Goal: Task Accomplishment & Management: Manage account settings

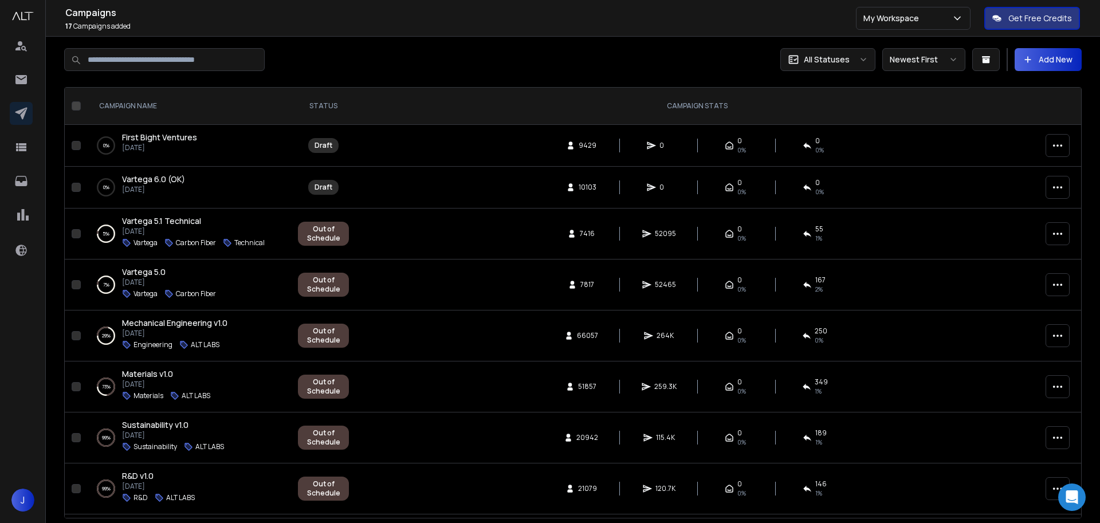
click at [151, 134] on span "First Bight Ventures" at bounding box center [159, 137] width 75 height 11
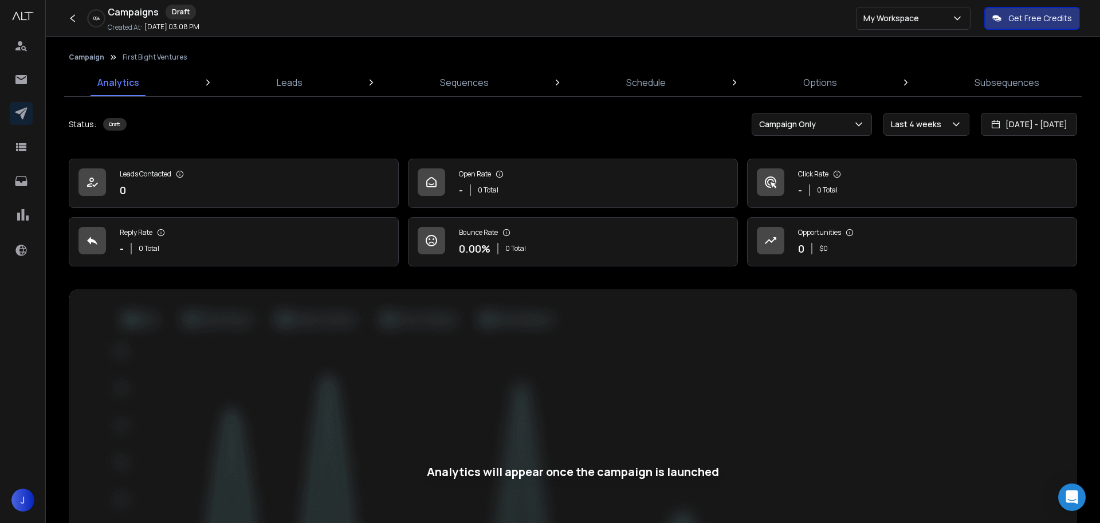
click at [273, 66] on div "Campaign First Bight Ventures Analytics Leads Sequences Schedule Options Subseq…" at bounding box center [573, 72] width 1018 height 49
click at [285, 80] on p "Leads" at bounding box center [290, 83] width 26 height 14
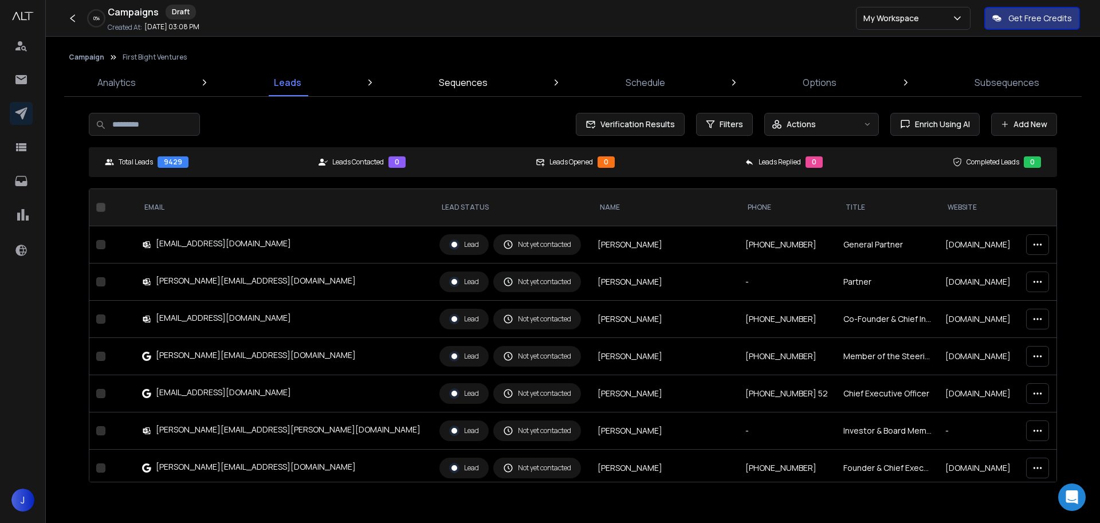
click at [479, 80] on p "Sequences" at bounding box center [463, 83] width 49 height 14
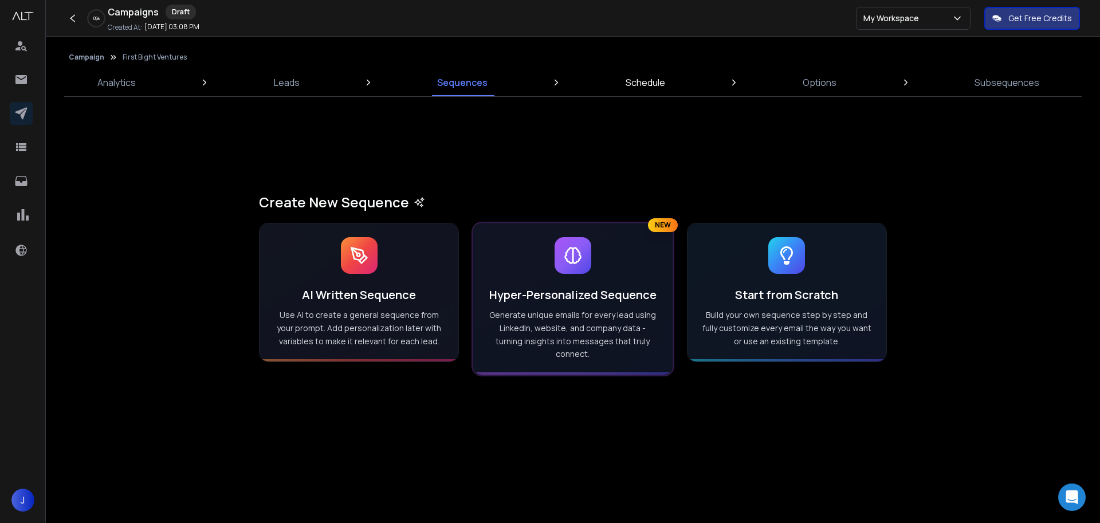
click at [650, 87] on p "Schedule" at bounding box center [646, 83] width 40 height 14
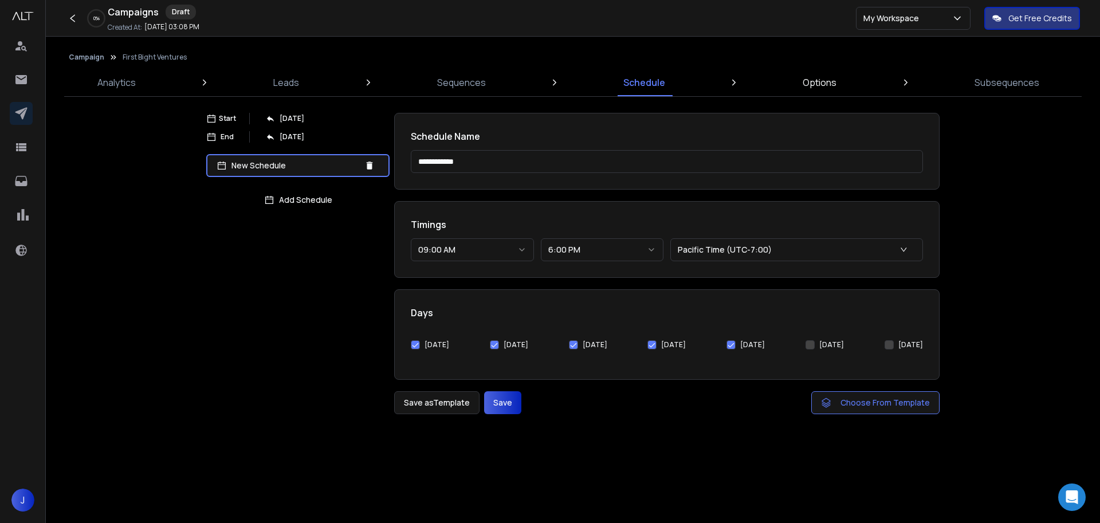
click at [818, 88] on p "Options" at bounding box center [820, 83] width 34 height 14
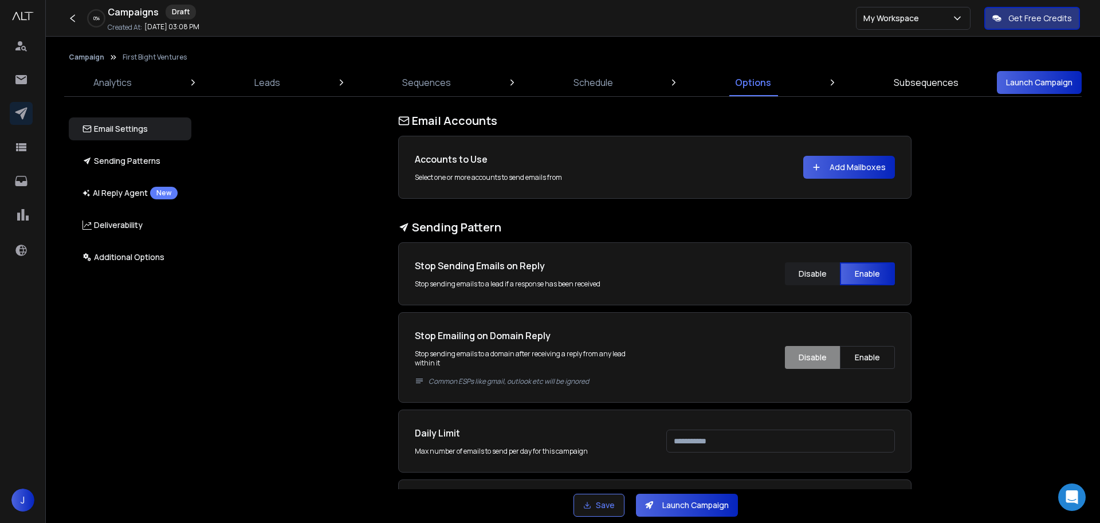
click at [938, 83] on p "Subsequences" at bounding box center [926, 83] width 65 height 14
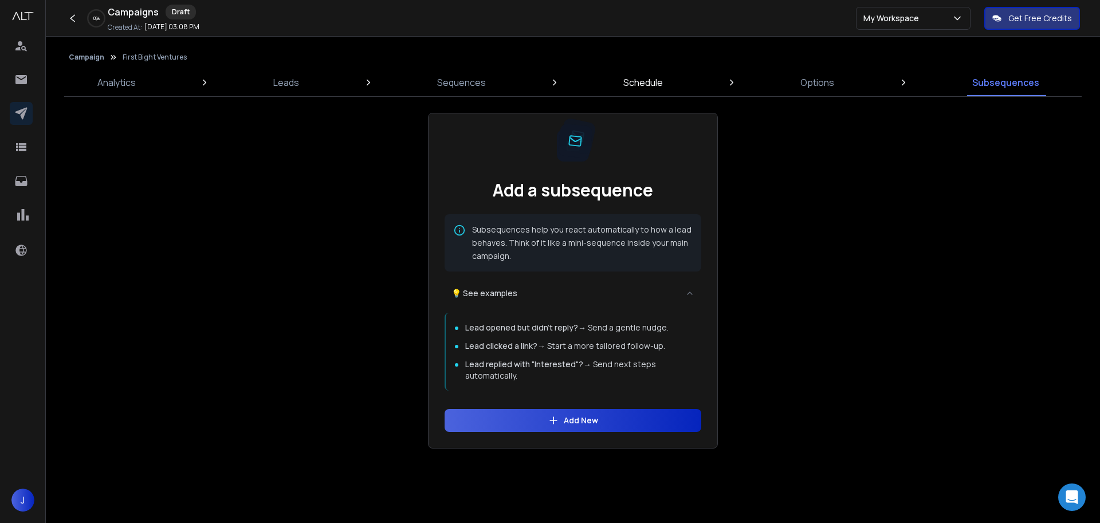
click at [645, 89] on p "Schedule" at bounding box center [643, 83] width 40 height 14
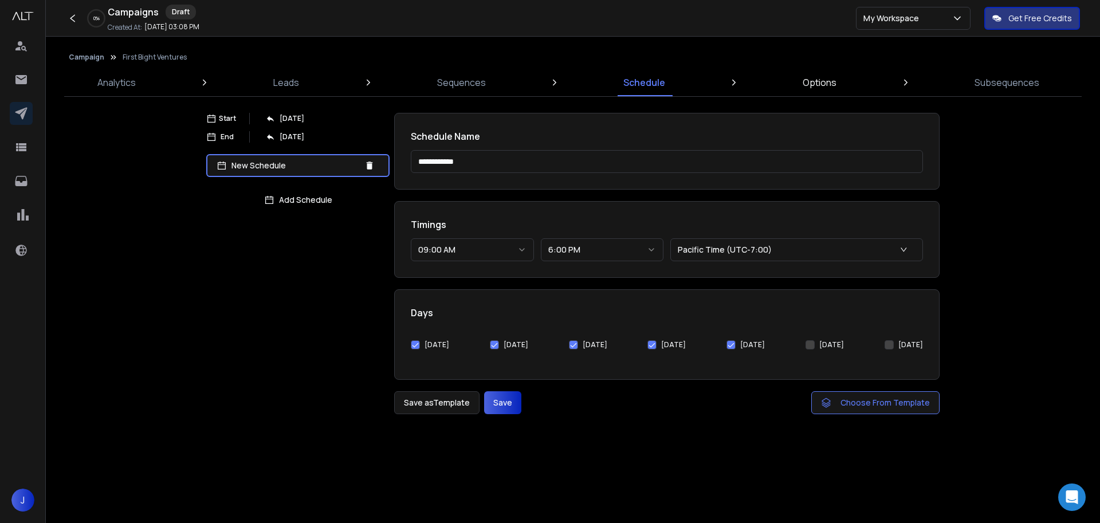
click at [838, 88] on link "Options" at bounding box center [820, 83] width 48 height 28
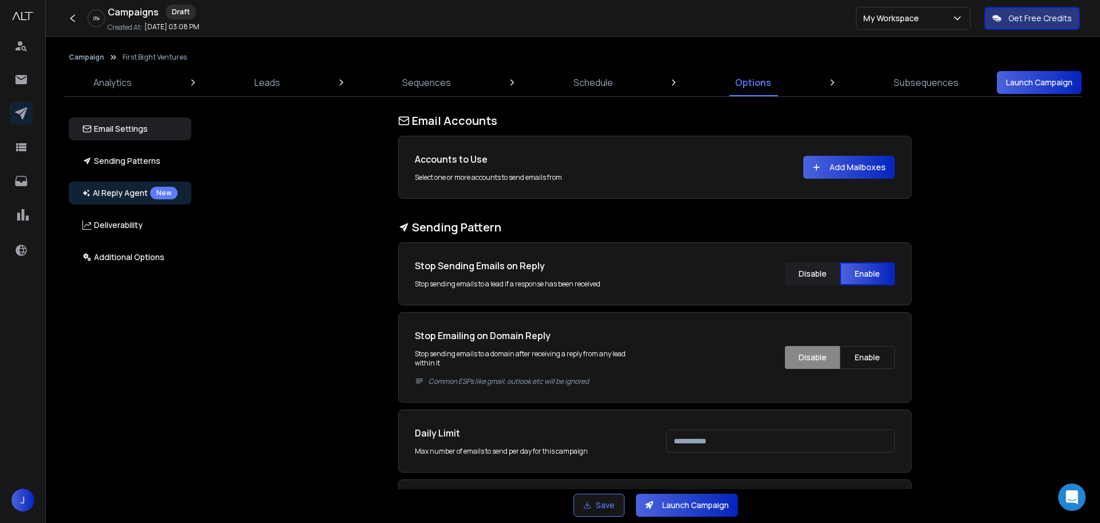
click at [112, 191] on p "AI Reply Agent New" at bounding box center [130, 193] width 95 height 13
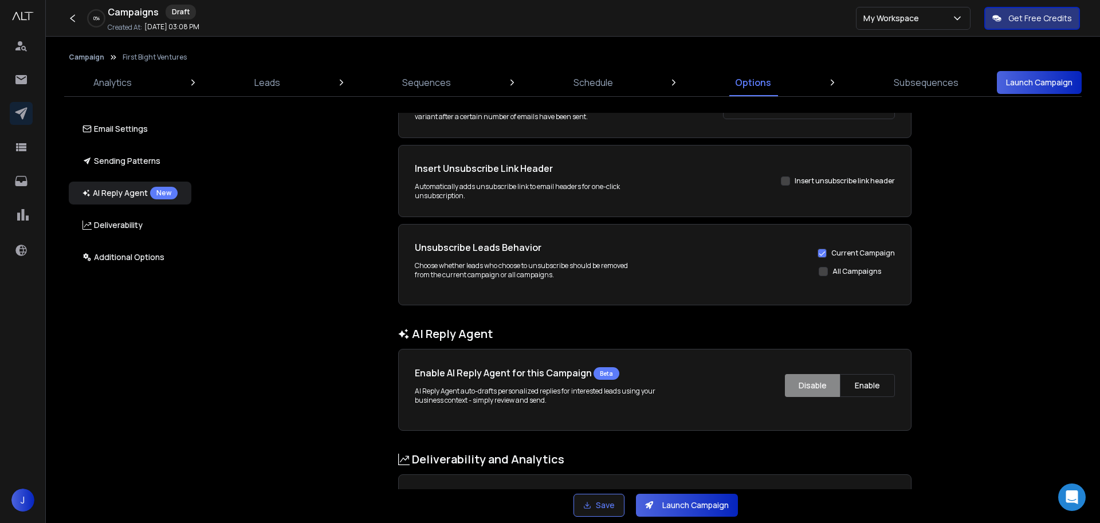
scroll to position [888, 0]
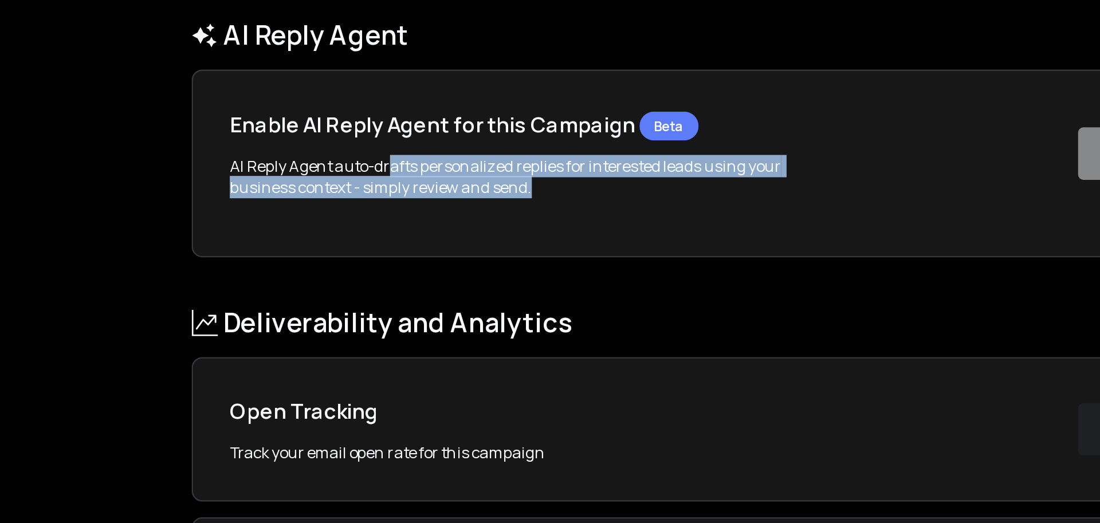
drag, startPoint x: 491, startPoint y: 179, endPoint x: 575, endPoint y: 187, distance: 85.1
click at [575, 187] on p "AI Reply Agent auto-drafts personalized replies for interested leads using your…" at bounding box center [543, 183] width 257 height 18
drag, startPoint x: 560, startPoint y: 185, endPoint x: 426, endPoint y: 178, distance: 134.2
click at [426, 178] on p "AI Reply Agent auto-drafts personalized replies for interested leads using your…" at bounding box center [543, 183] width 257 height 18
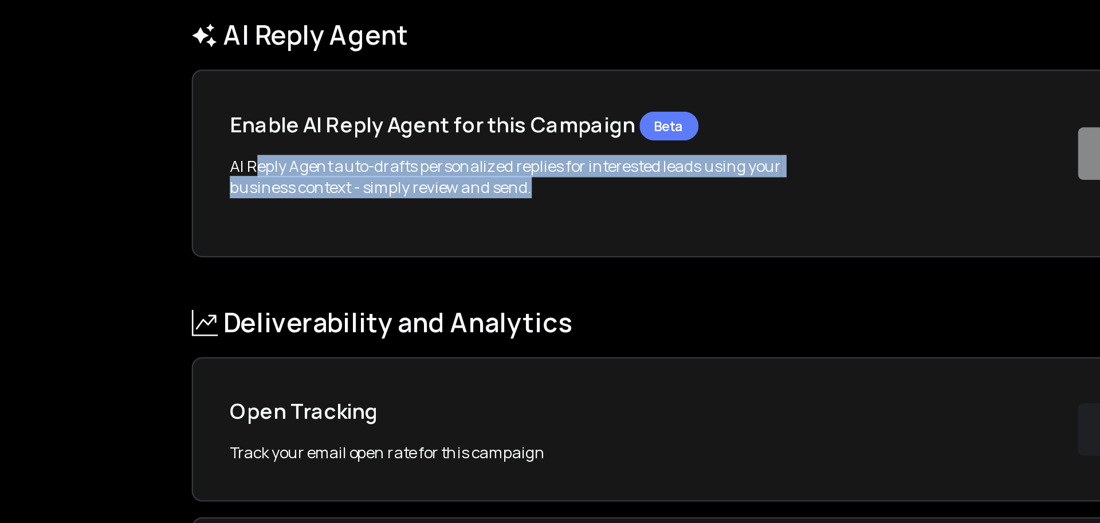
click at [426, 178] on p "AI Reply Agent auto-drafts personalized replies for interested leads using your…" at bounding box center [543, 183] width 257 height 18
drag, startPoint x: 426, startPoint y: 178, endPoint x: 558, endPoint y: 195, distance: 132.8
click at [558, 195] on div "Enable AI Reply Agent for this Campaign Beta AI Reply Agent auto-drafts persona…" at bounding box center [655, 176] width 480 height 49
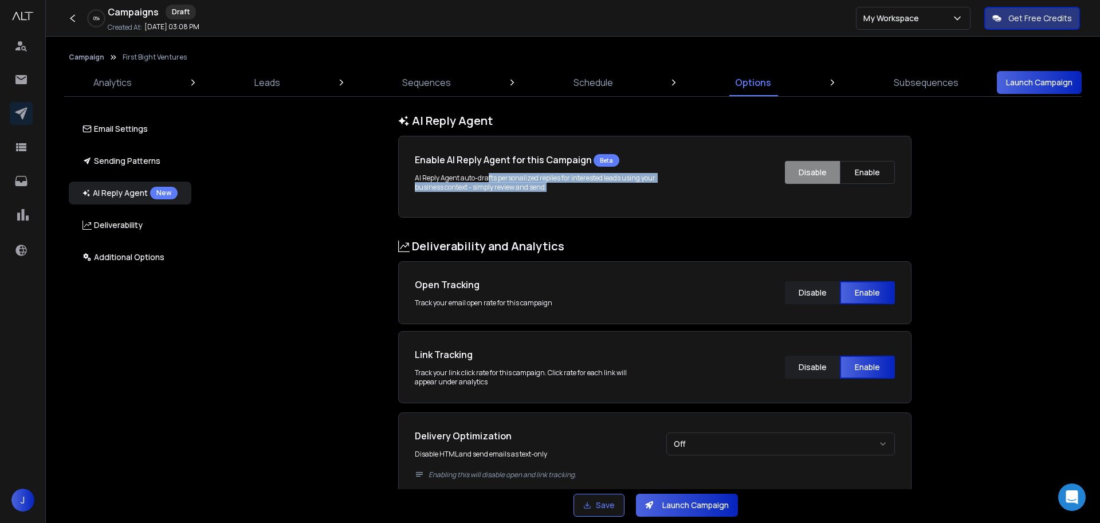
drag, startPoint x: 578, startPoint y: 191, endPoint x: 486, endPoint y: 177, distance: 92.1
click at [486, 177] on div "Enable AI Reply Agent for this Campaign Beta AI Reply Agent auto-drafts persona…" at bounding box center [655, 176] width 480 height 49
drag, startPoint x: 486, startPoint y: 177, endPoint x: 699, endPoint y: 191, distance: 212.5
click at [489, 178] on p "AI Reply Agent auto-drafts personalized replies for interested leads using your…" at bounding box center [543, 183] width 257 height 18
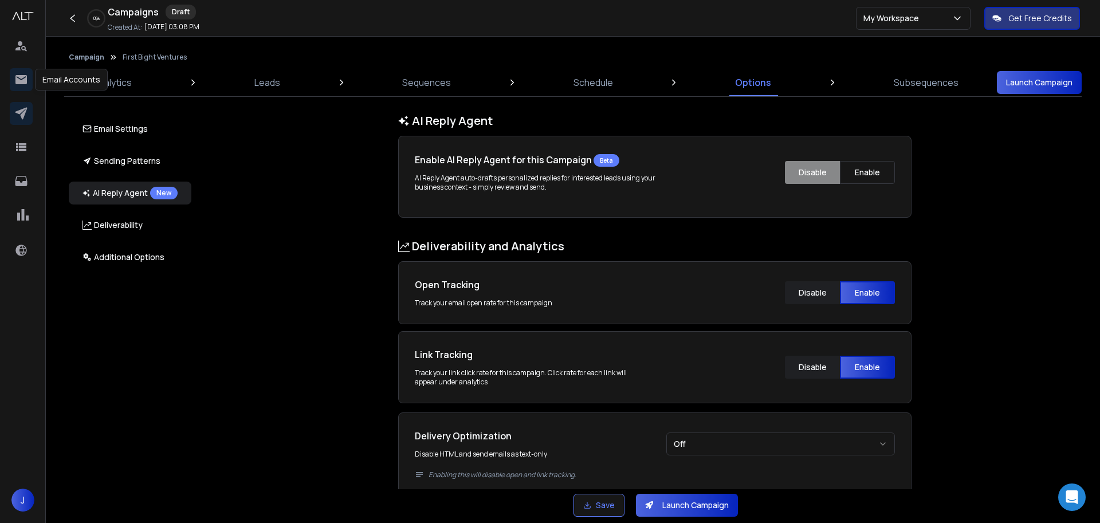
click at [26, 76] on icon at bounding box center [20, 79] width 11 height 9
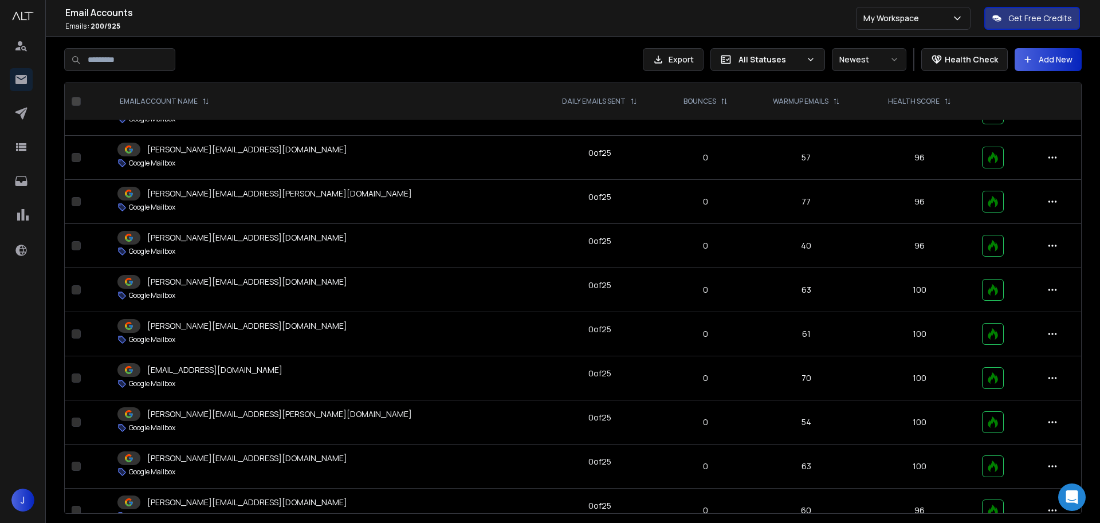
scroll to position [6834, 0]
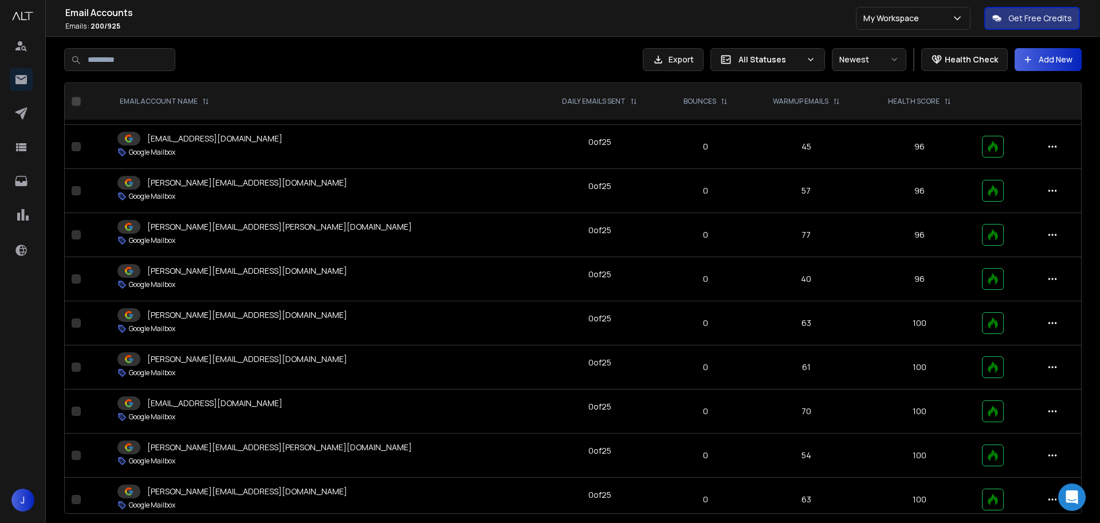
click at [195, 235] on td "[PERSON_NAME][EMAIL_ADDRESS][PERSON_NAME][DOMAIN_NAME] Google Mailbox" at bounding box center [324, 235] width 426 height 44
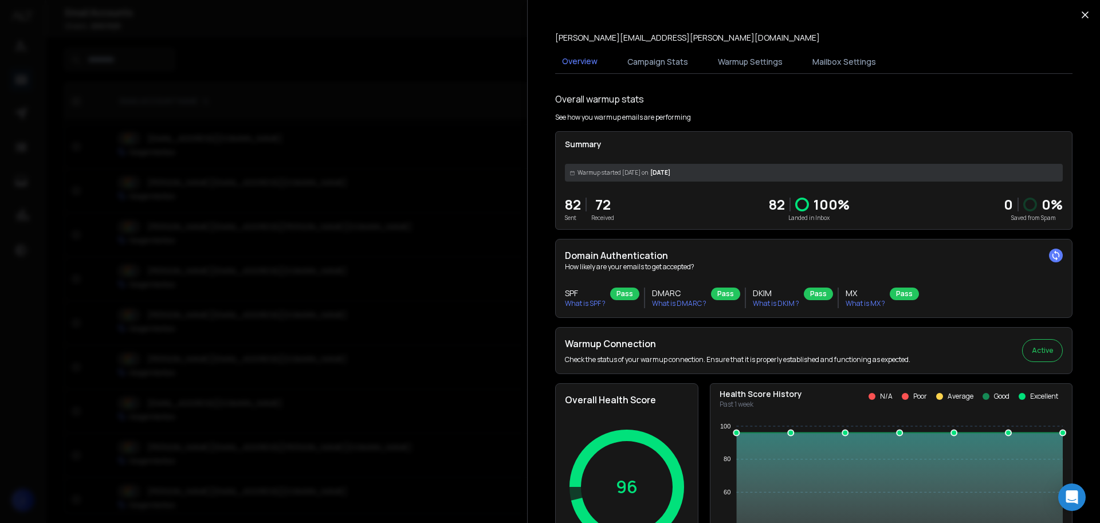
click at [1080, 10] on icon "button" at bounding box center [1085, 14] width 11 height 11
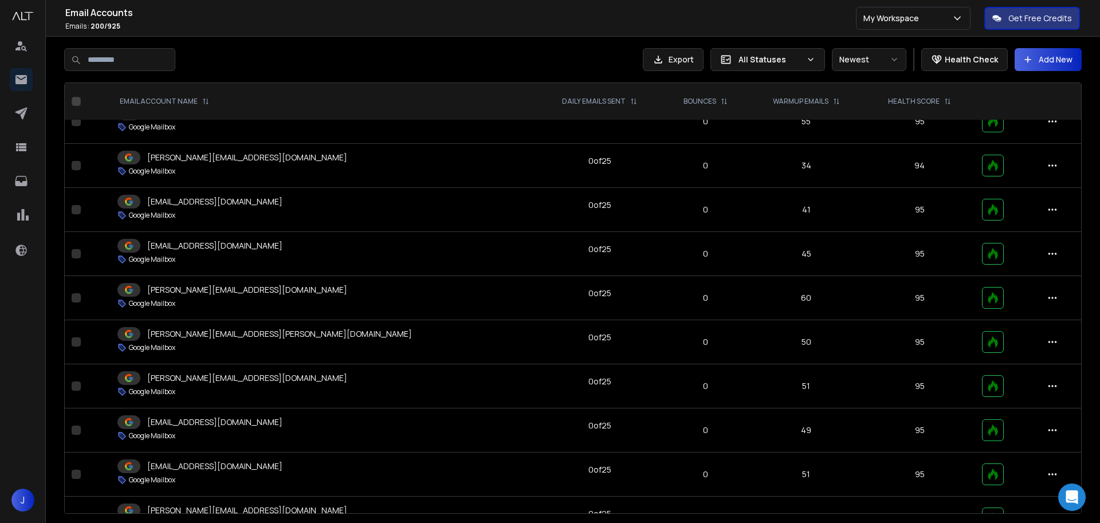
scroll to position [0, 0]
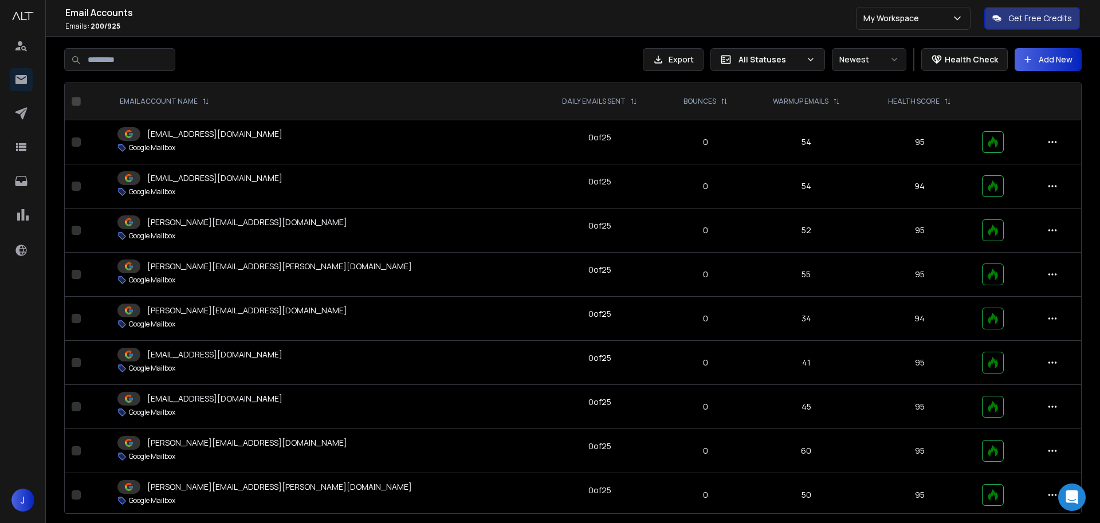
click at [355, 36] on div "Email Accounts Emails : 200 / 925 My Workspace Get Free Credits" at bounding box center [550, 18] width 1100 height 37
click at [20, 177] on icon at bounding box center [21, 181] width 14 height 14
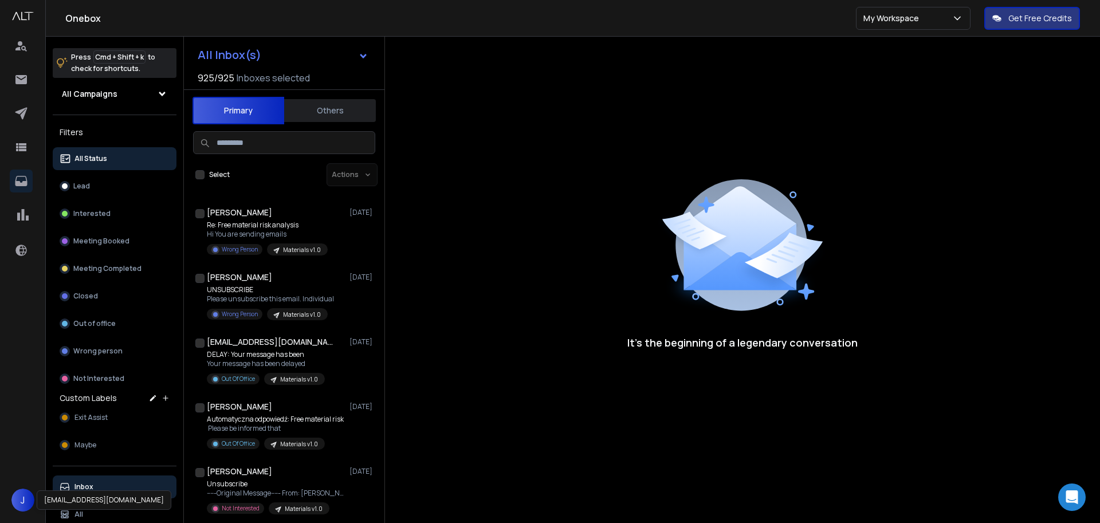
click at [21, 502] on span "J" at bounding box center [22, 500] width 23 height 23
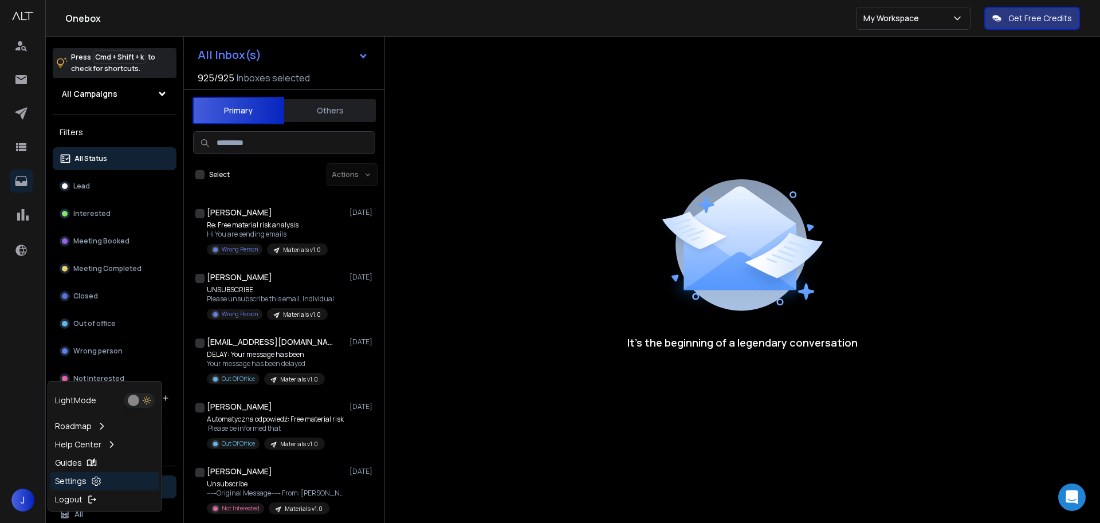
click at [76, 480] on p "Settings" at bounding box center [71, 481] width 32 height 11
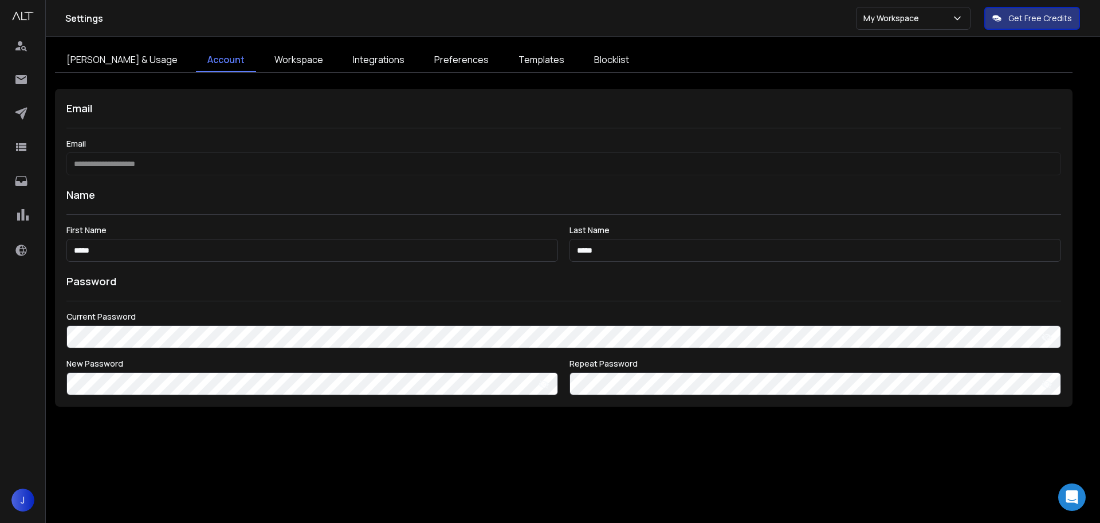
click at [263, 54] on link "Workspace" at bounding box center [299, 60] width 72 height 24
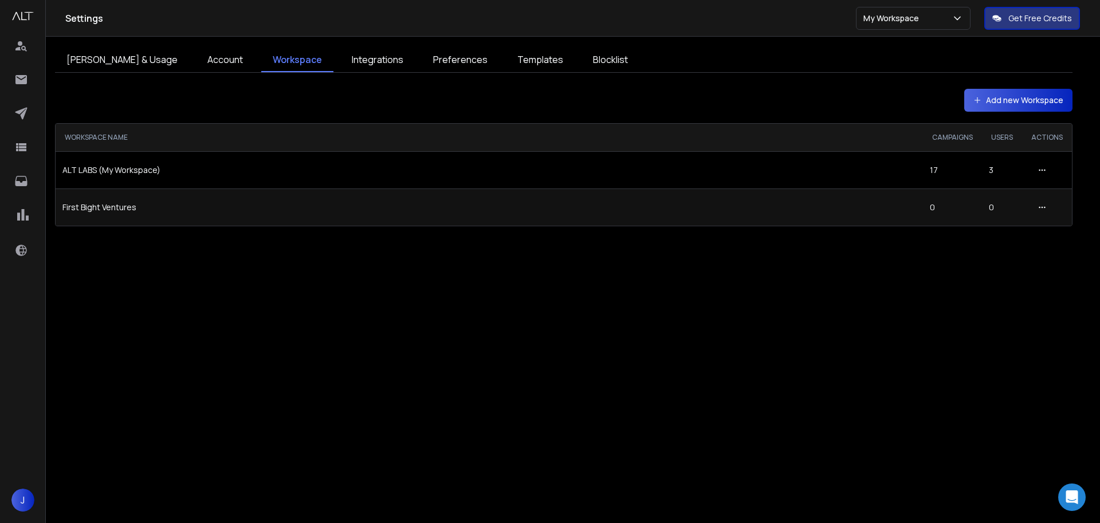
click at [121, 210] on td "First Bight Ventures" at bounding box center [490, 207] width 868 height 37
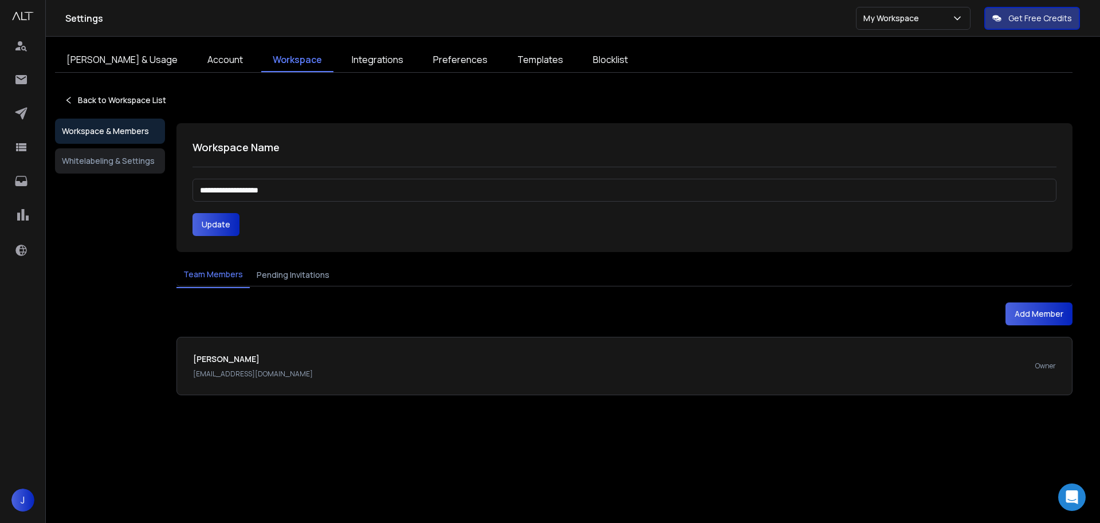
click at [1026, 311] on button "Add Member" at bounding box center [1039, 314] width 67 height 23
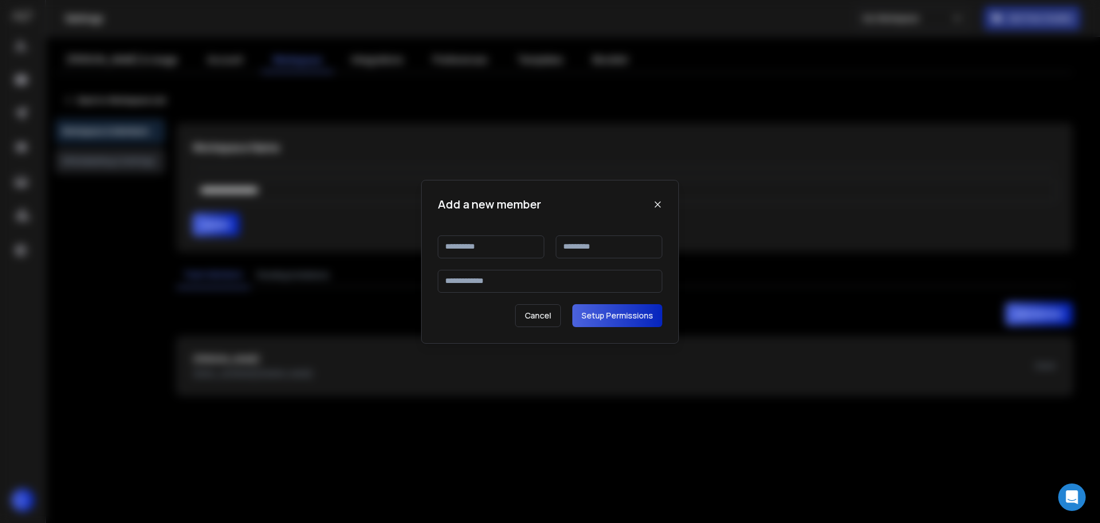
click at [470, 250] on input at bounding box center [491, 247] width 107 height 23
type input "***"
click at [591, 248] on input at bounding box center [609, 247] width 107 height 23
type input "*******"
click at [521, 283] on input at bounding box center [550, 281] width 225 height 23
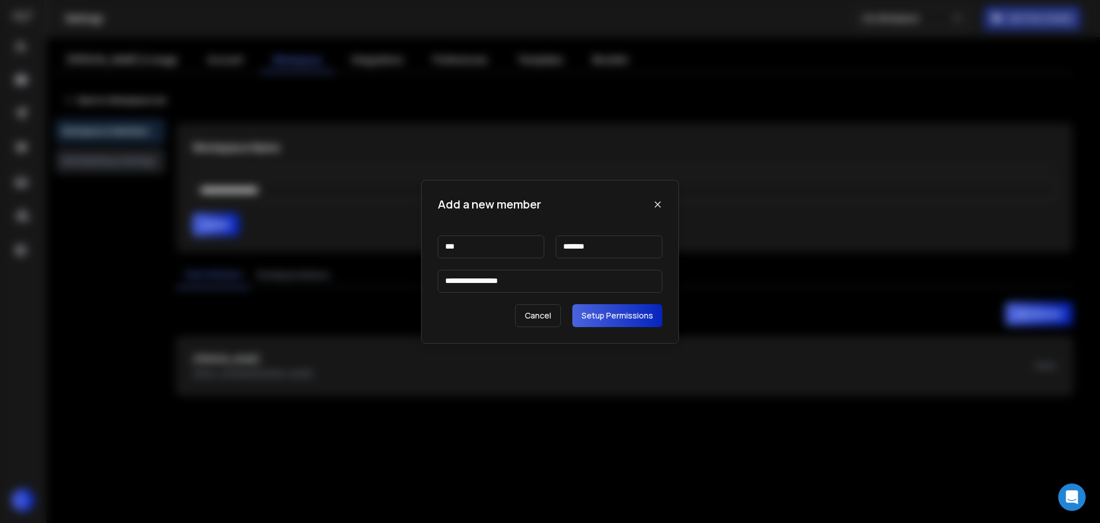
type input "**********"
click at [595, 319] on button "Setup Permissions" at bounding box center [617, 315] width 90 height 23
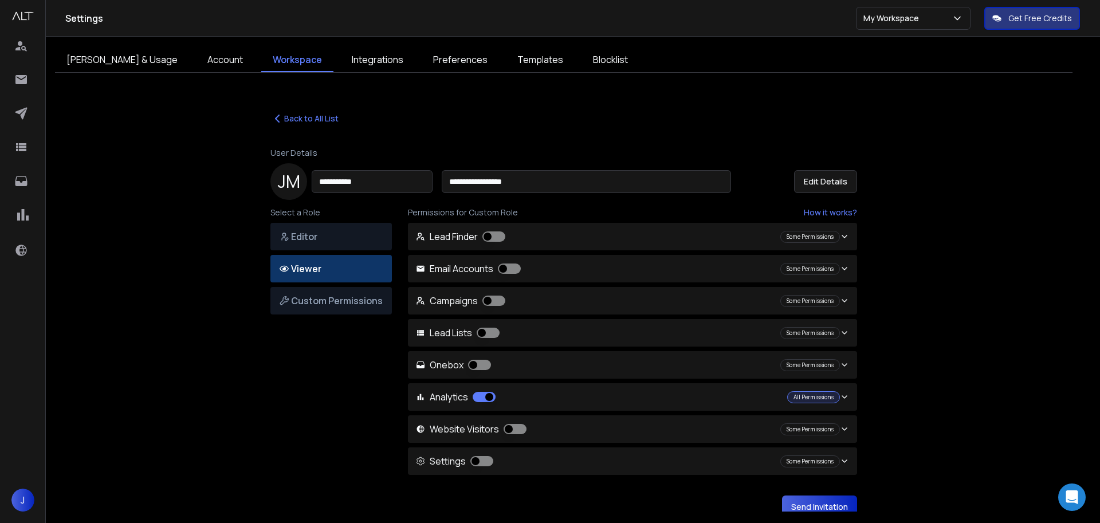
click at [494, 300] on button "button" at bounding box center [493, 301] width 23 height 10
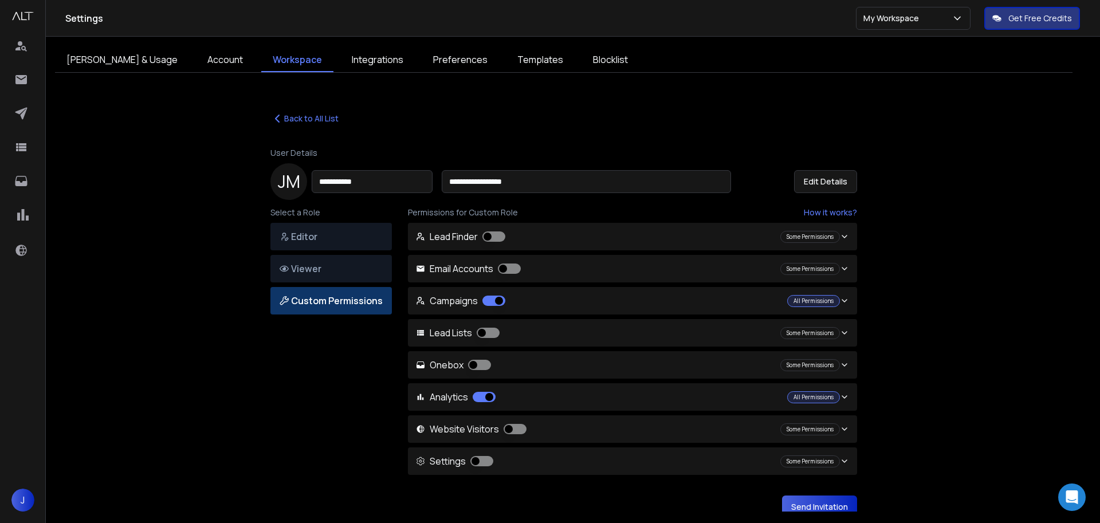
click at [484, 334] on button "button" at bounding box center [488, 333] width 23 height 10
click at [476, 366] on button "button" at bounding box center [479, 365] width 23 height 10
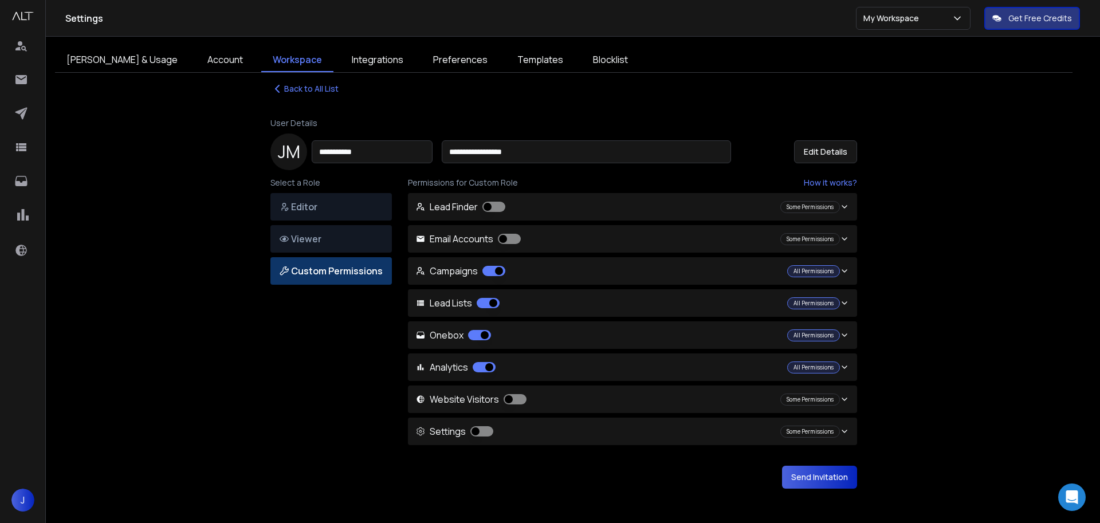
click at [831, 300] on div "All Permissions" at bounding box center [813, 303] width 53 height 12
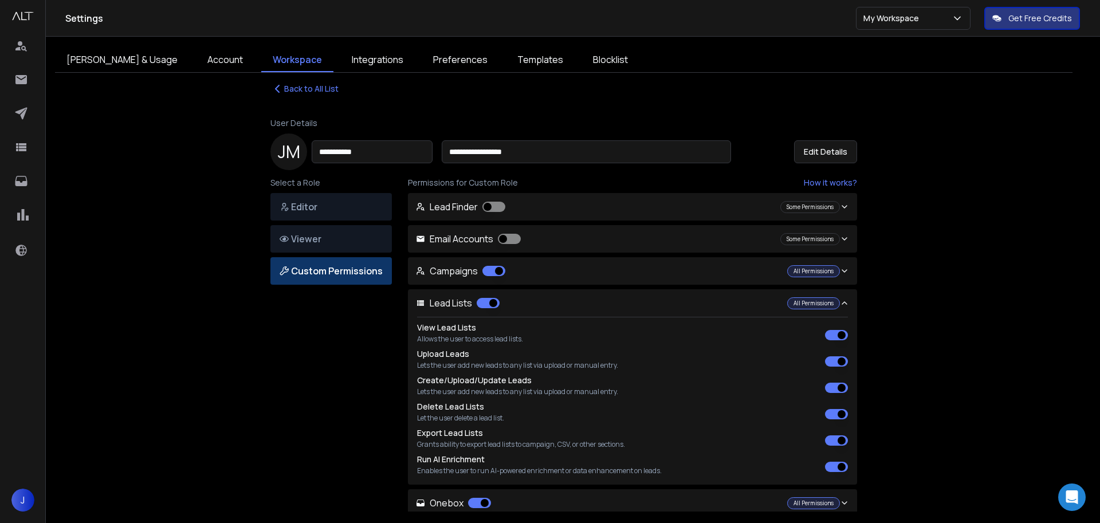
click at [836, 417] on button "Delete Lead Lists" at bounding box center [836, 414] width 23 height 10
click at [752, 291] on button "Lead Lists Some Permissions" at bounding box center [632, 303] width 449 height 28
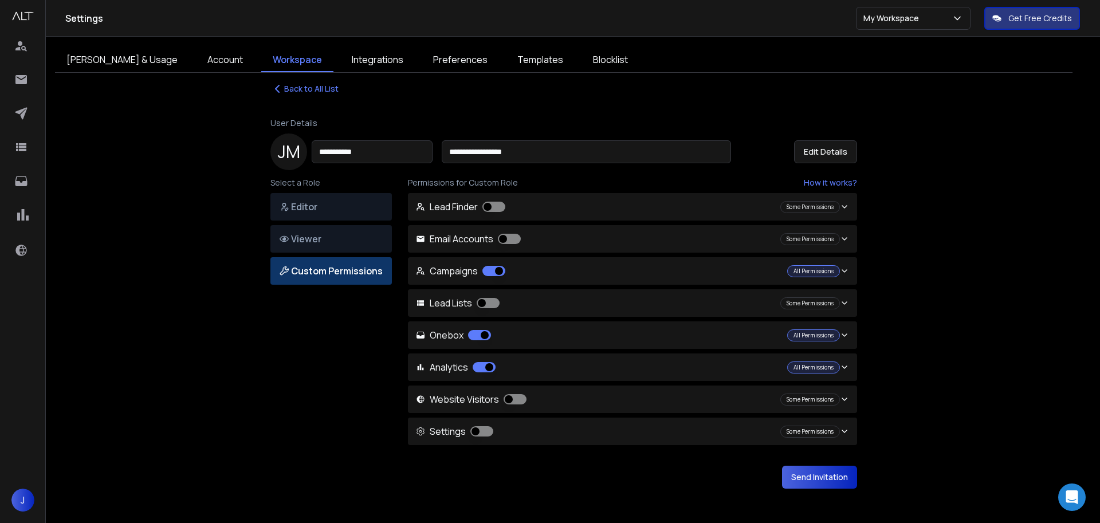
click at [801, 270] on div "All Permissions" at bounding box center [813, 271] width 53 height 12
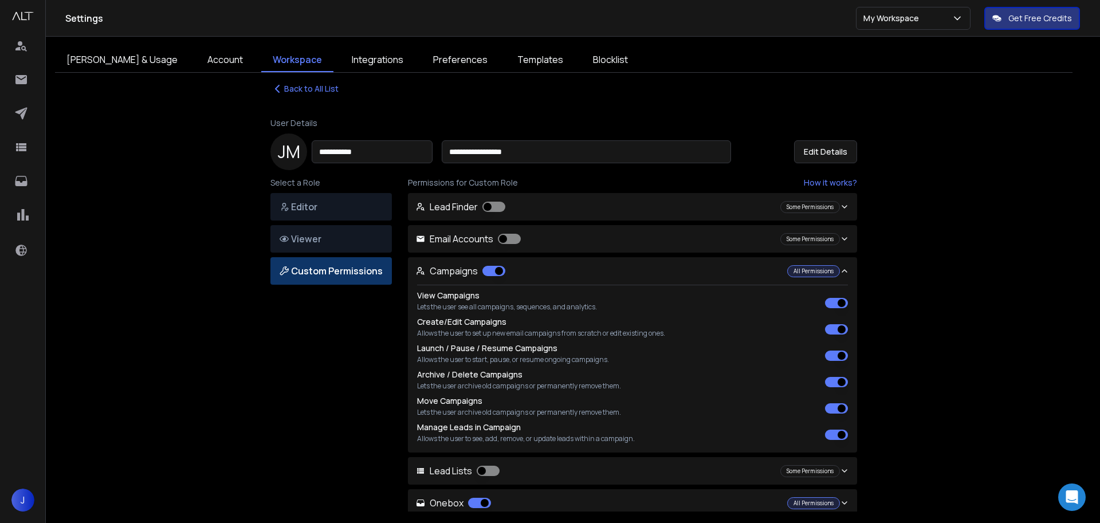
click at [837, 381] on button "Archive / Delete Campaigns" at bounding box center [836, 382] width 23 height 10
click at [636, 258] on button "Campaigns Some Permissions" at bounding box center [632, 271] width 449 height 28
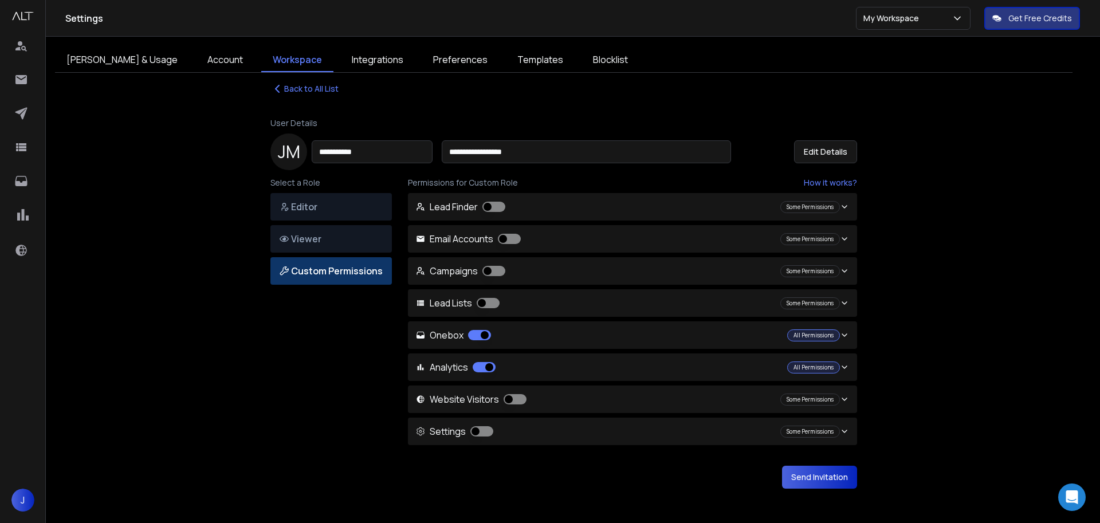
click at [800, 333] on div "All Permissions" at bounding box center [813, 335] width 53 height 12
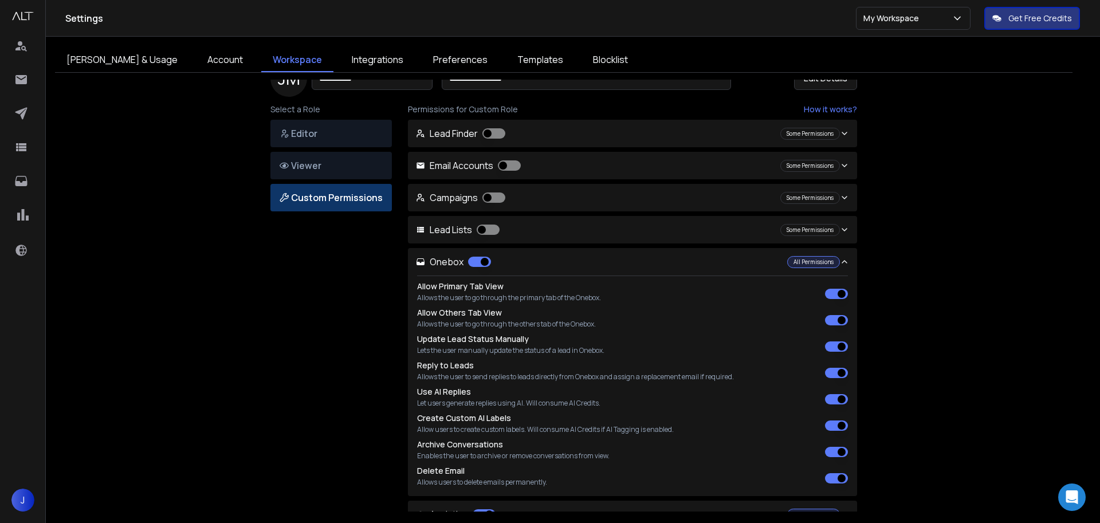
scroll to position [105, 0]
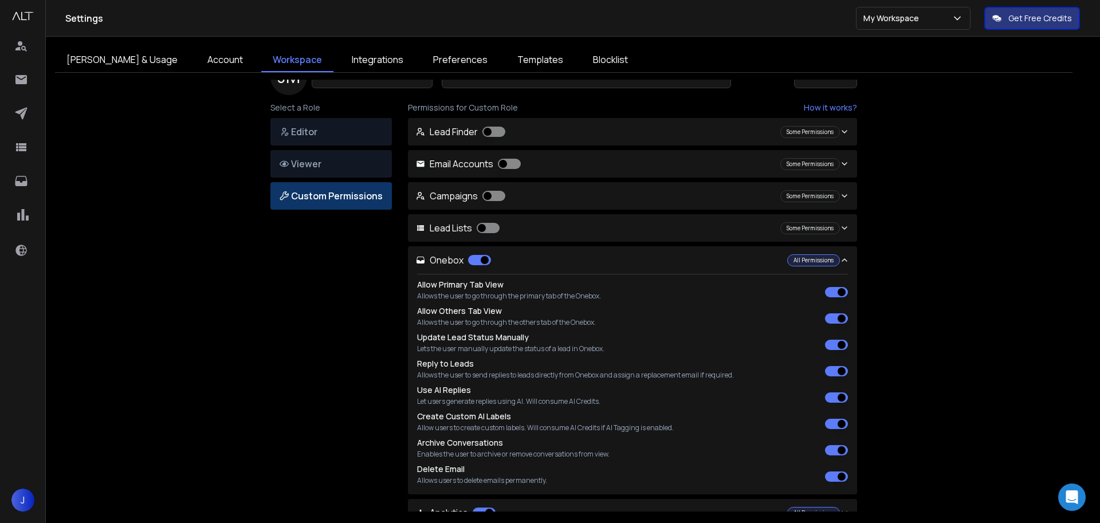
click at [834, 472] on button "Delete Email" at bounding box center [836, 477] width 23 height 10
click at [838, 452] on button "Archive Conversations" at bounding box center [836, 450] width 23 height 10
click at [888, 425] on div "**********" at bounding box center [564, 296] width 1018 height 432
click at [821, 255] on div "Some Permissions" at bounding box center [810, 260] width 60 height 12
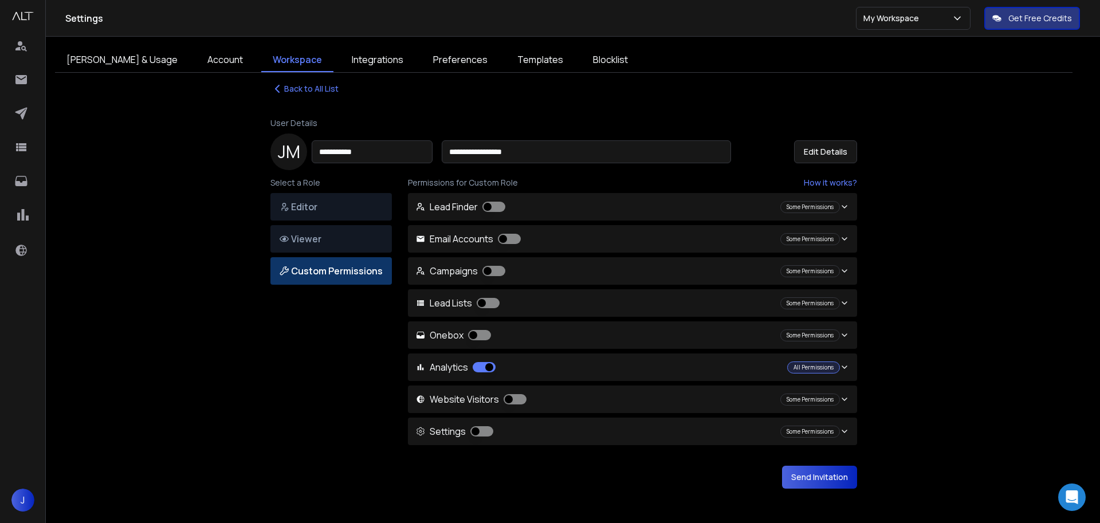
scroll to position [30, 0]
click at [802, 366] on div "All Permissions" at bounding box center [813, 368] width 53 height 12
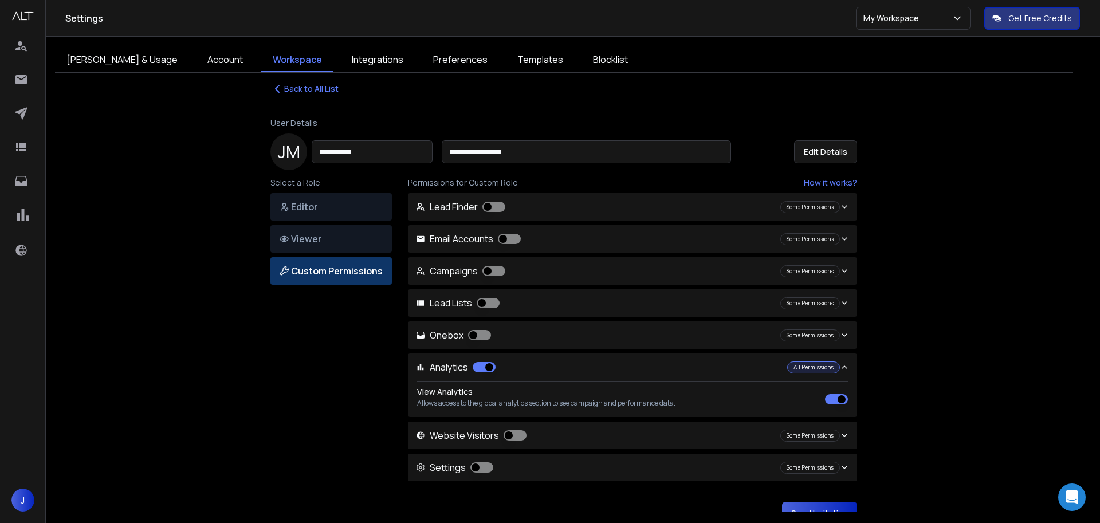
scroll to position [66, 0]
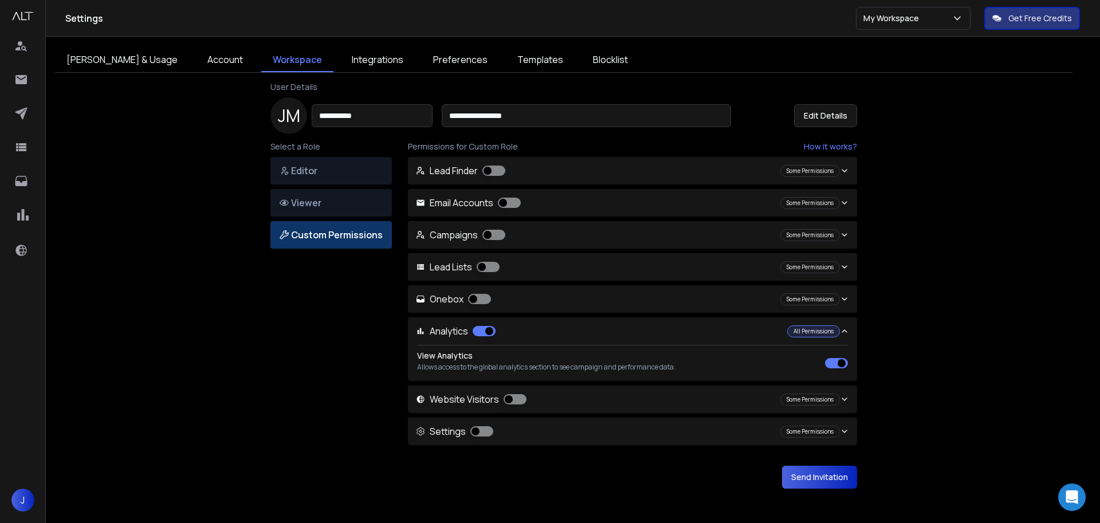
click at [801, 485] on button "Send Invitation" at bounding box center [819, 477] width 75 height 23
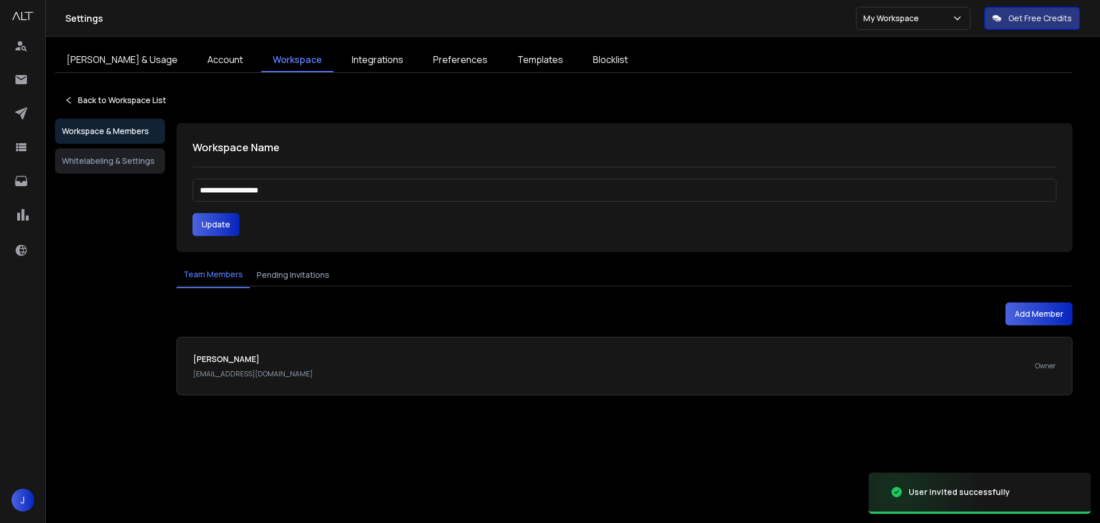
click at [280, 260] on div "**********" at bounding box center [624, 259] width 896 height 272
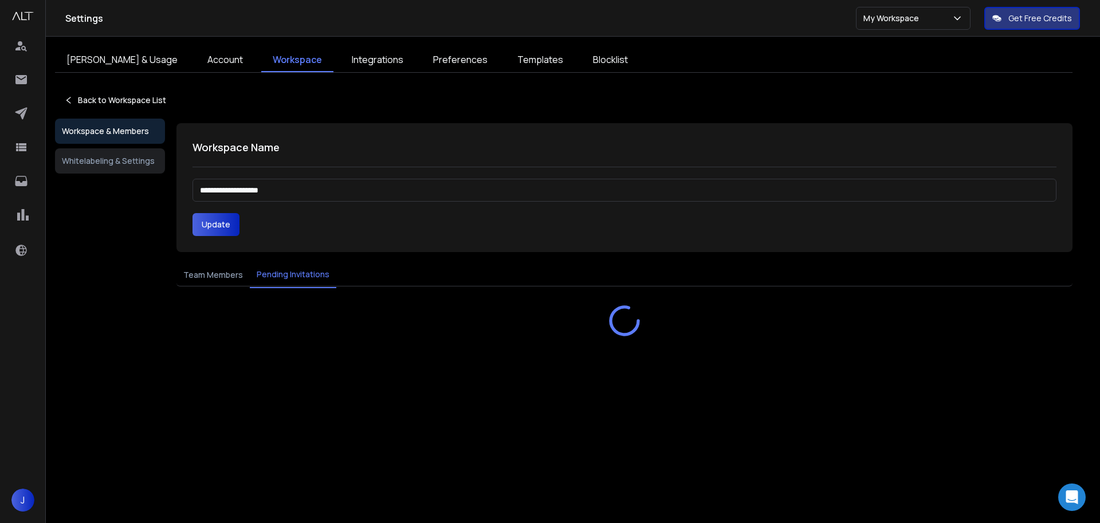
click at [280, 272] on button "Pending Invitations" at bounding box center [293, 275] width 87 height 26
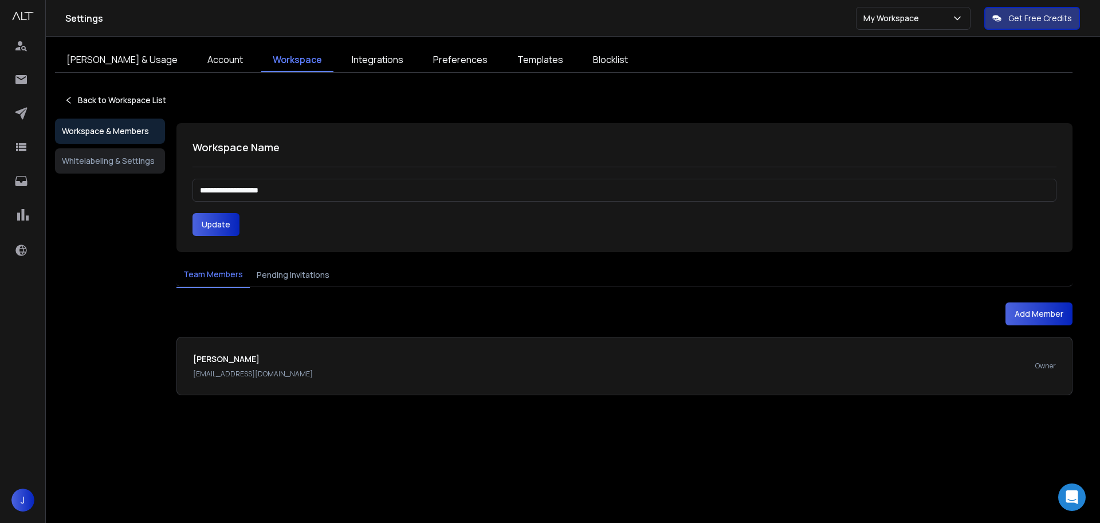
click at [209, 273] on button "Team Members" at bounding box center [212, 275] width 73 height 26
click at [1038, 315] on button "Add Member" at bounding box center [1039, 314] width 67 height 23
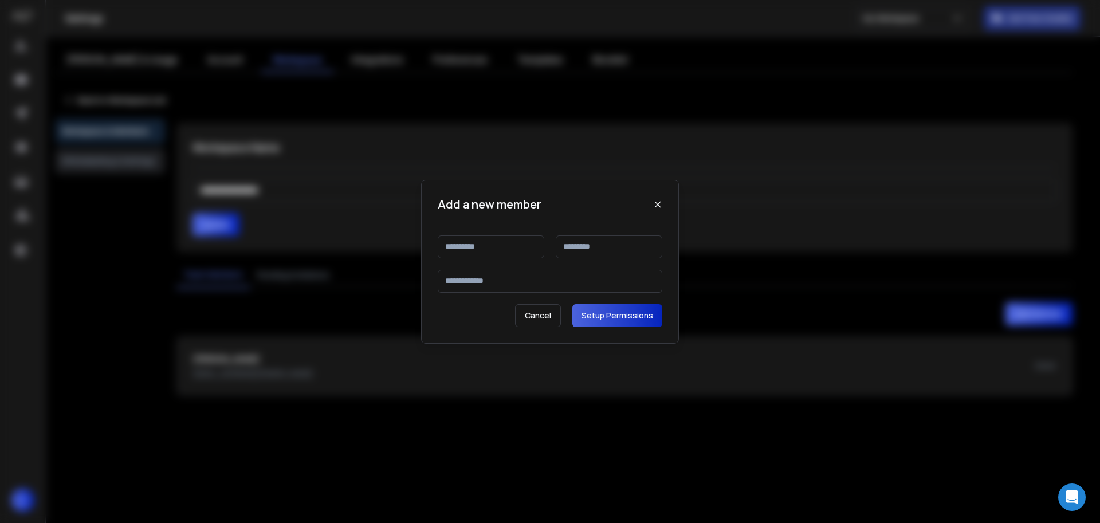
click at [464, 253] on input at bounding box center [491, 247] width 107 height 23
type input "******"
click at [592, 248] on input at bounding box center [609, 247] width 107 height 23
type input "******"
click at [563, 287] on input at bounding box center [550, 281] width 225 height 23
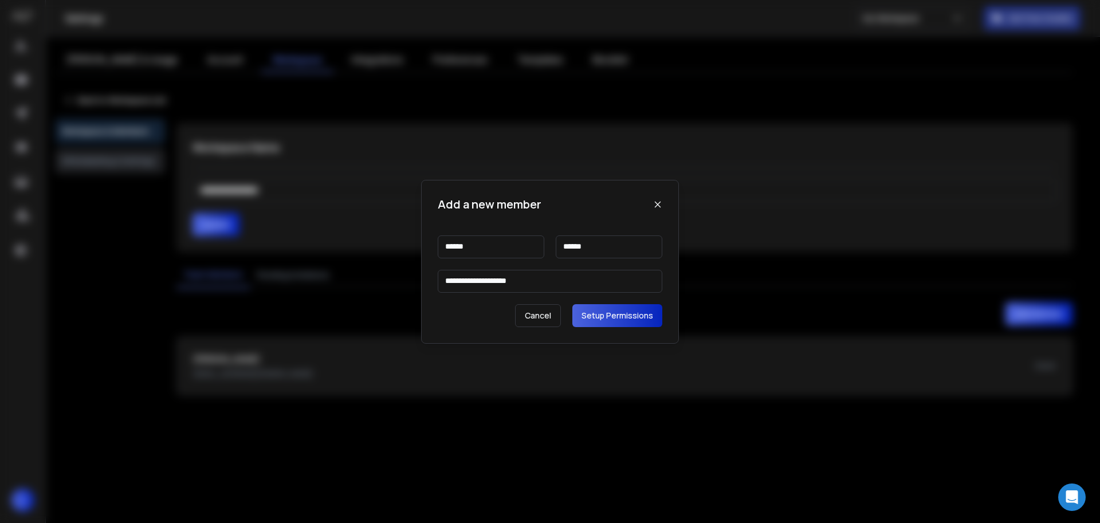
type input "**********"
click at [627, 316] on button "Setup Permissions" at bounding box center [617, 315] width 90 height 23
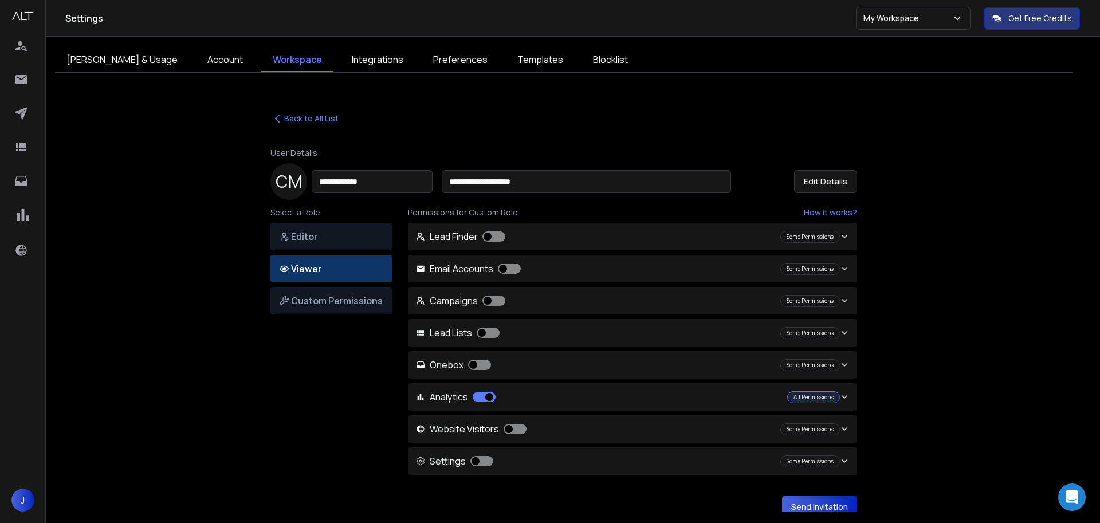
click at [485, 299] on button "button" at bounding box center [493, 301] width 23 height 10
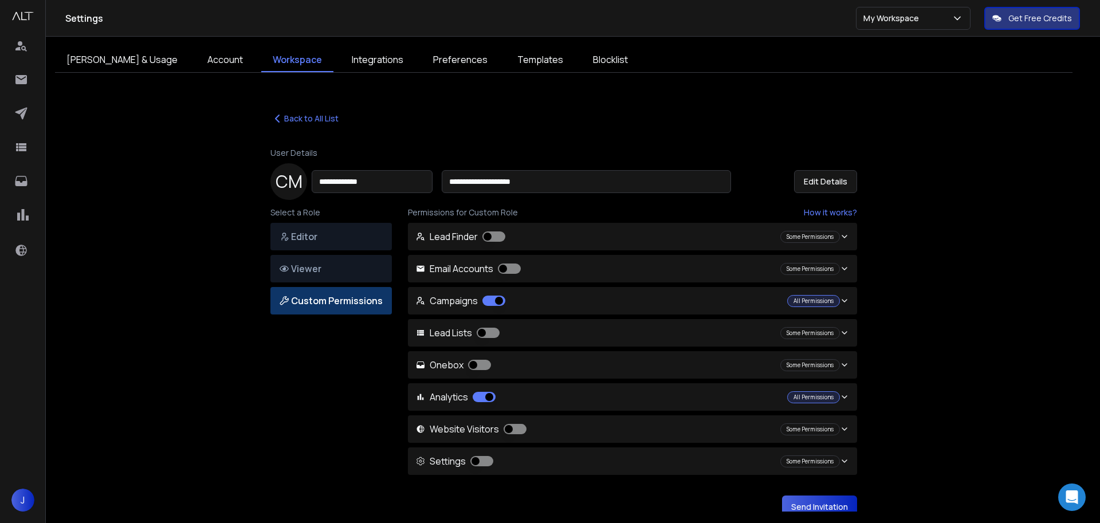
drag, startPoint x: 482, startPoint y: 328, endPoint x: 479, endPoint y: 336, distance: 9.3
click at [482, 328] on button "button" at bounding box center [488, 333] width 23 height 10
click at [474, 360] on button "button" at bounding box center [479, 365] width 23 height 10
click at [809, 299] on div "All Permissions" at bounding box center [813, 301] width 53 height 12
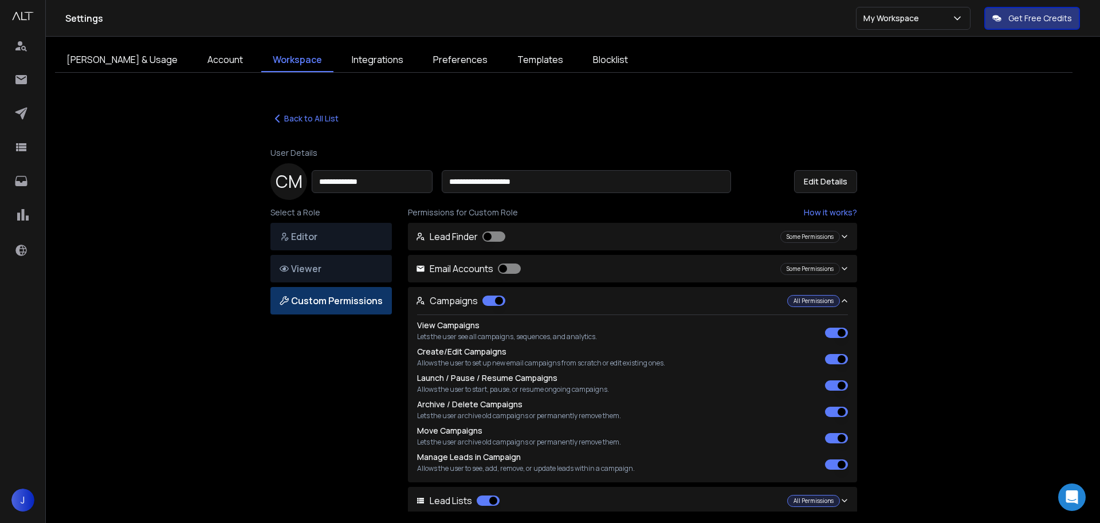
drag, startPoint x: 834, startPoint y: 410, endPoint x: 858, endPoint y: 411, distance: 24.1
click at [834, 410] on button "Archive / Delete Campaigns" at bounding box center [836, 412] width 23 height 10
drag, startPoint x: 923, startPoint y: 413, endPoint x: 914, endPoint y: 415, distance: 8.9
click at [923, 413] on section "**********" at bounding box center [564, 296] width 1018 height 414
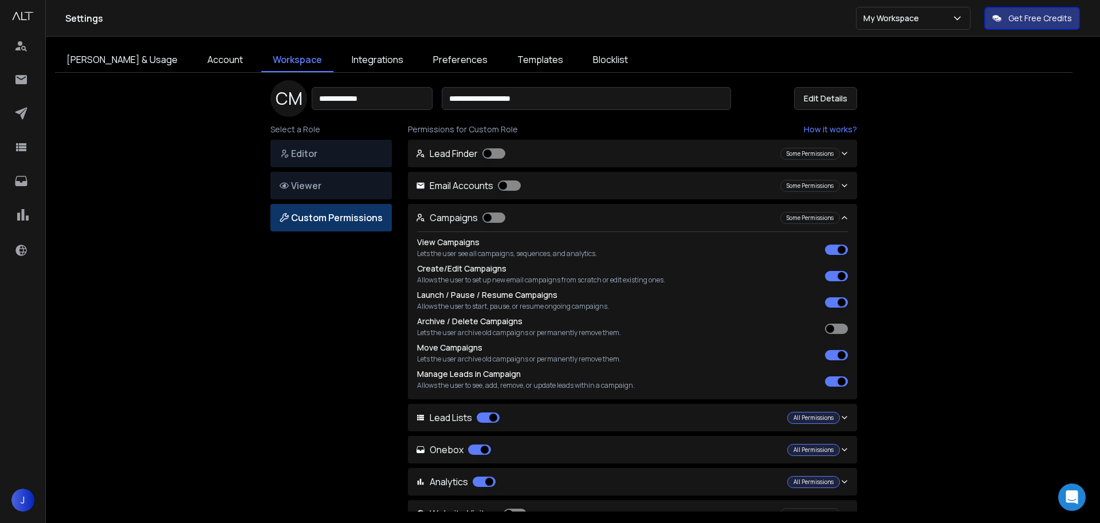
scroll to position [85, 0]
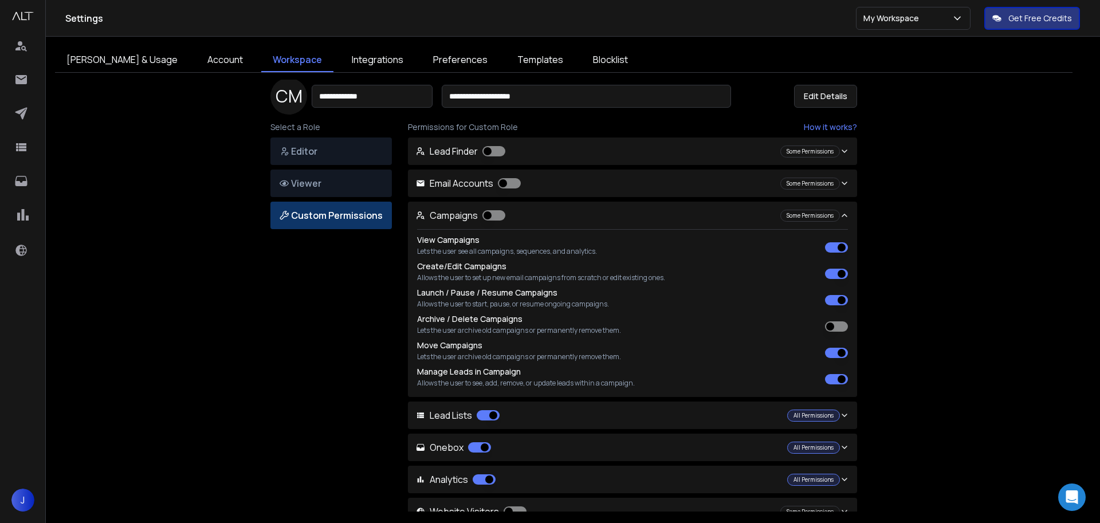
click at [802, 412] on div "All Permissions" at bounding box center [813, 416] width 53 height 12
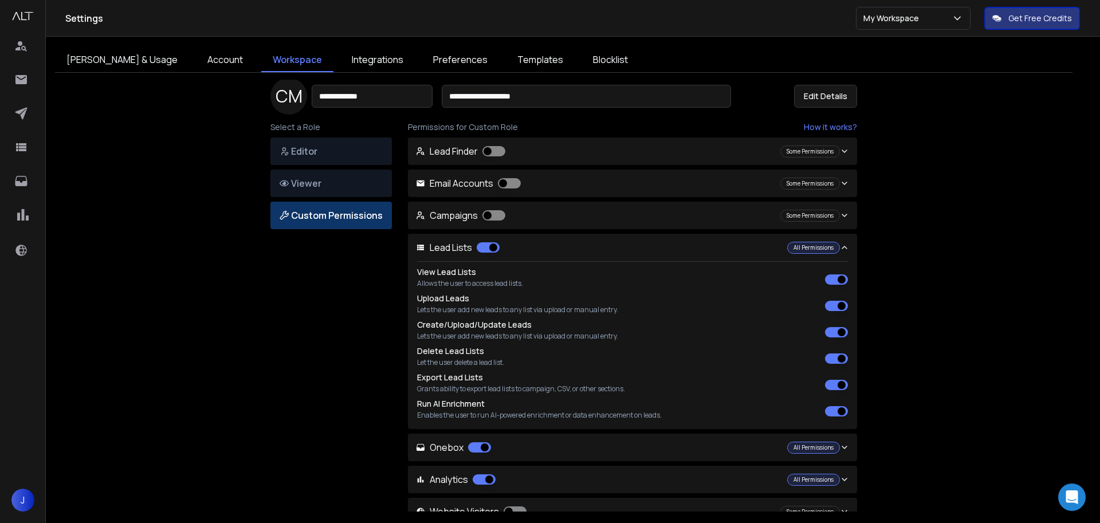
click at [834, 360] on button "Delete Lead Lists" at bounding box center [836, 359] width 23 height 10
click at [912, 376] on section "**********" at bounding box center [564, 210] width 1018 height 414
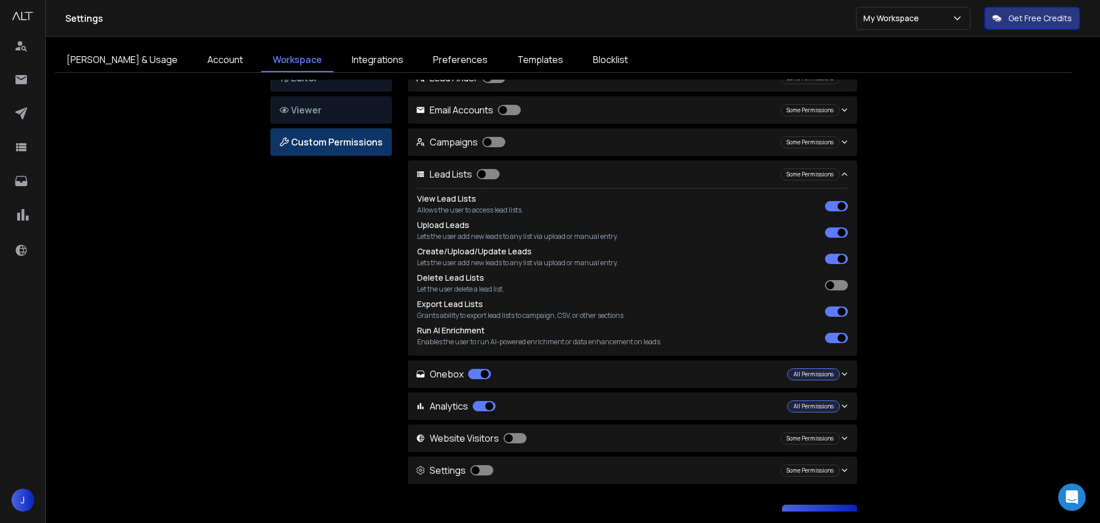
scroll to position [159, 0]
click at [813, 370] on div "All Permissions" at bounding box center [813, 374] width 53 height 12
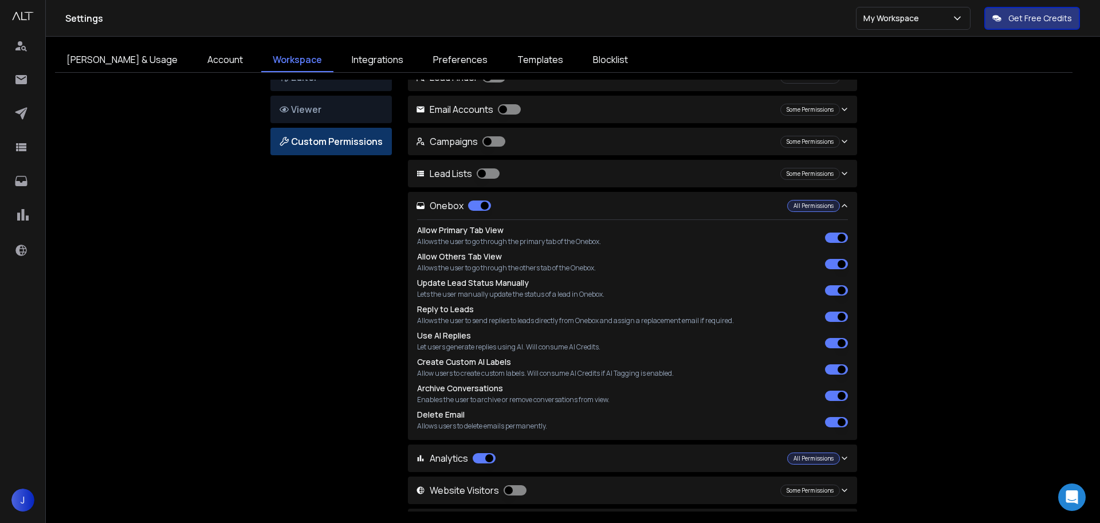
drag, startPoint x: 839, startPoint y: 397, endPoint x: 838, endPoint y: 406, distance: 8.6
click at [839, 398] on button "Archive Conversations" at bounding box center [836, 396] width 23 height 10
drag, startPoint x: 835, startPoint y: 419, endPoint x: 855, endPoint y: 422, distance: 20.3
click at [835, 419] on button "Delete Email" at bounding box center [836, 422] width 23 height 10
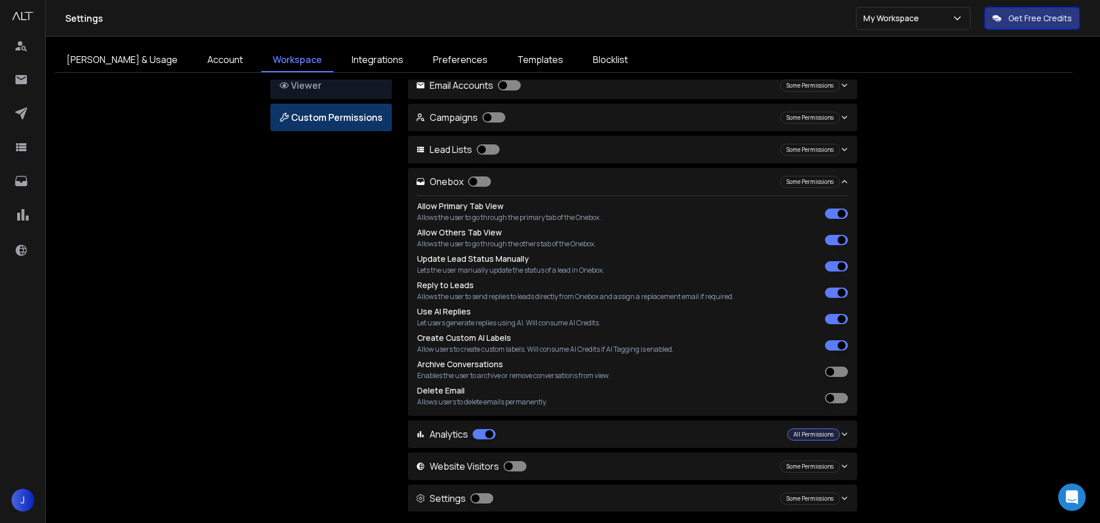
click at [814, 434] on div "All Permissions" at bounding box center [813, 435] width 53 height 12
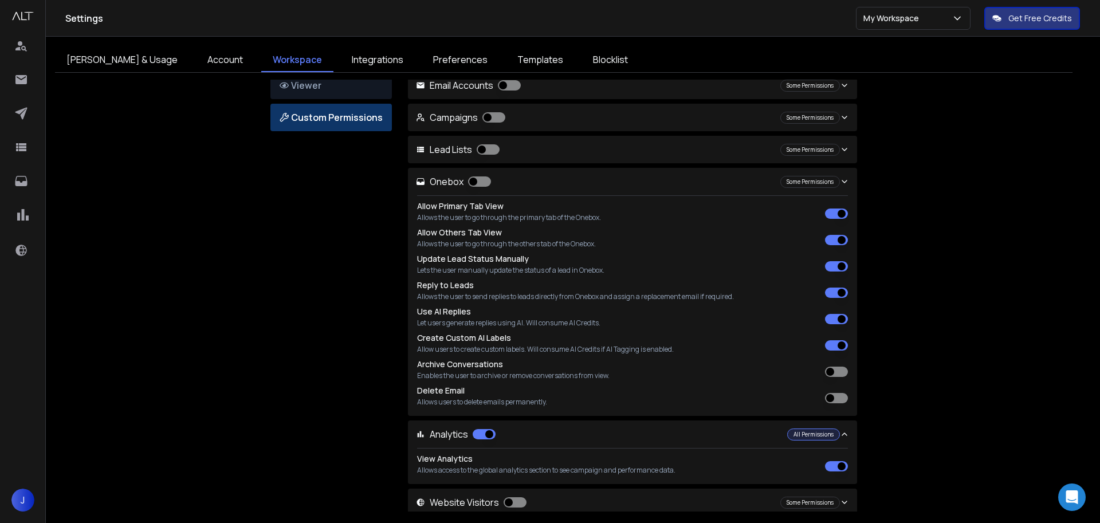
scroll to position [66, 0]
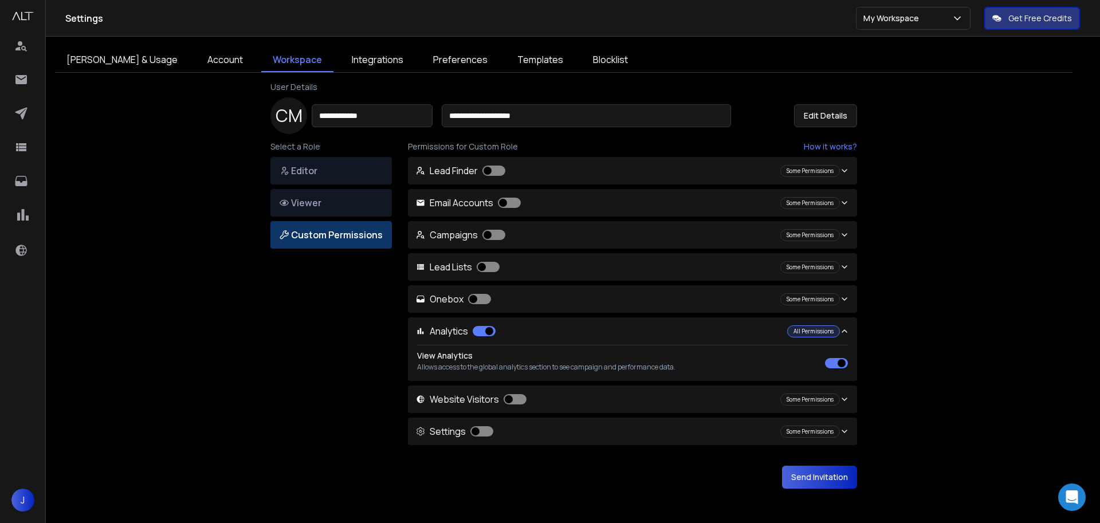
click at [805, 484] on button "Send Invitation" at bounding box center [819, 477] width 75 height 23
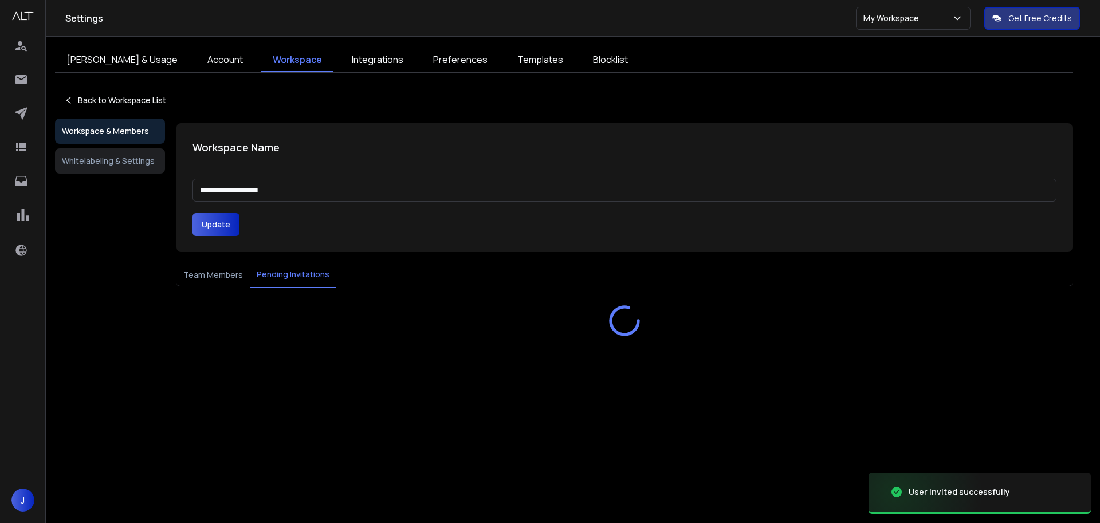
click at [276, 273] on button "Pending Invitations" at bounding box center [293, 275] width 87 height 26
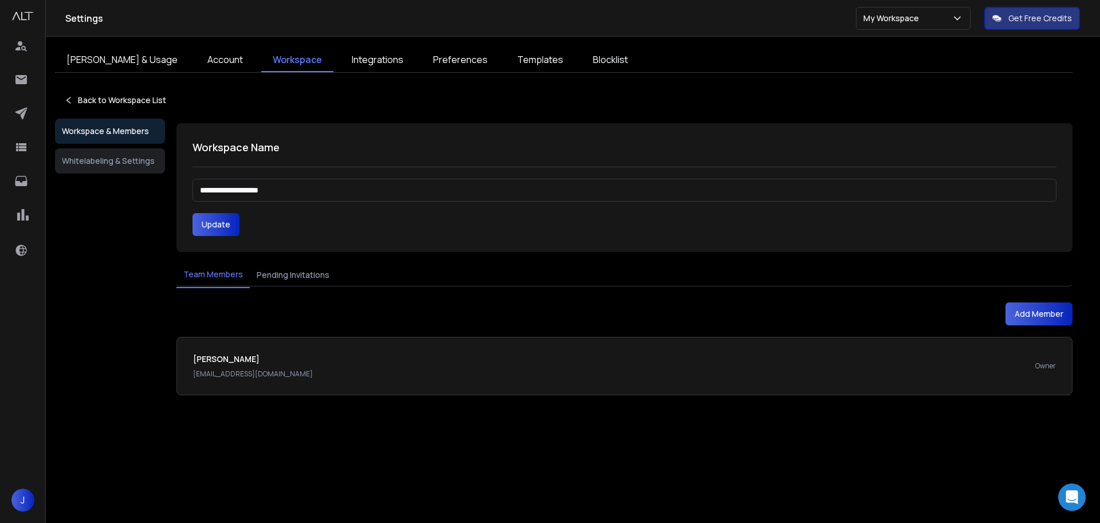
click at [197, 278] on button "Team Members" at bounding box center [212, 275] width 73 height 26
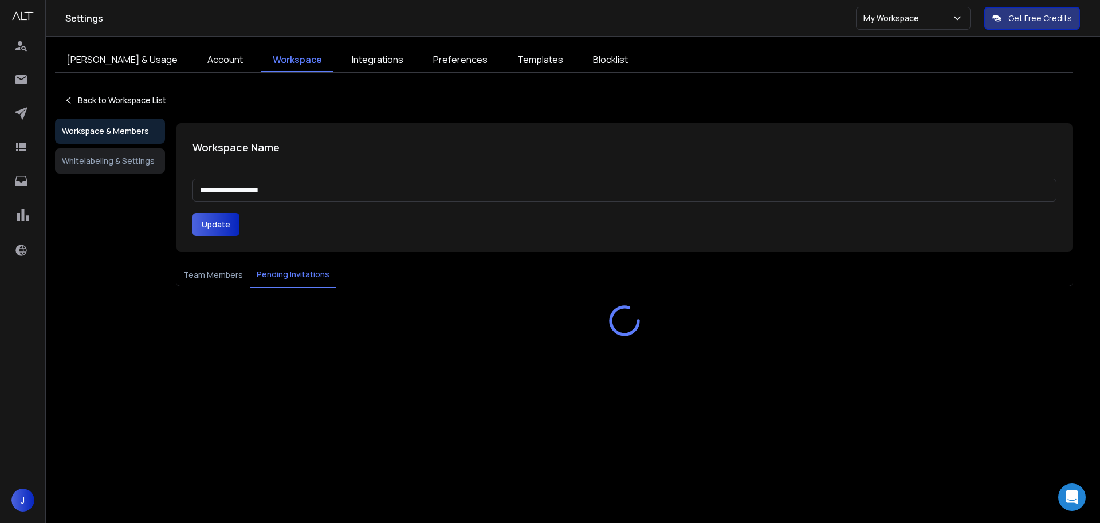
click at [261, 269] on button "Pending Invitations" at bounding box center [293, 275] width 87 height 26
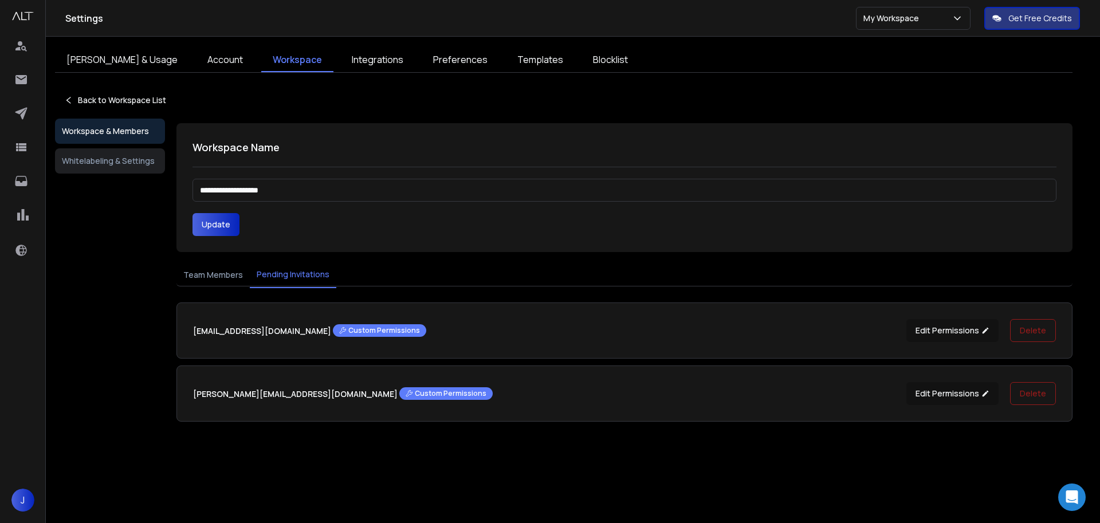
click at [196, 58] on link "Account" at bounding box center [225, 60] width 58 height 24
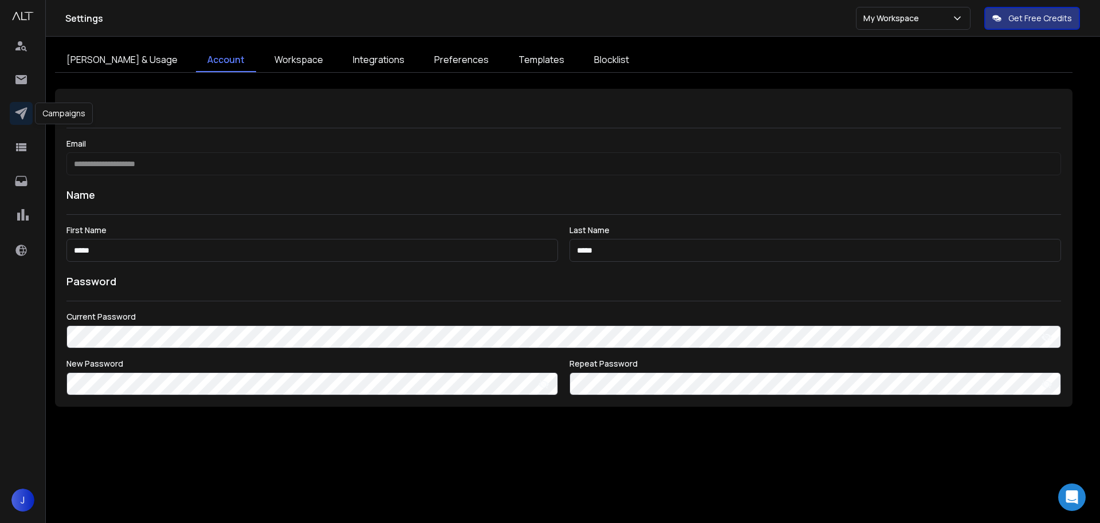
click at [22, 113] on icon at bounding box center [21, 114] width 12 height 12
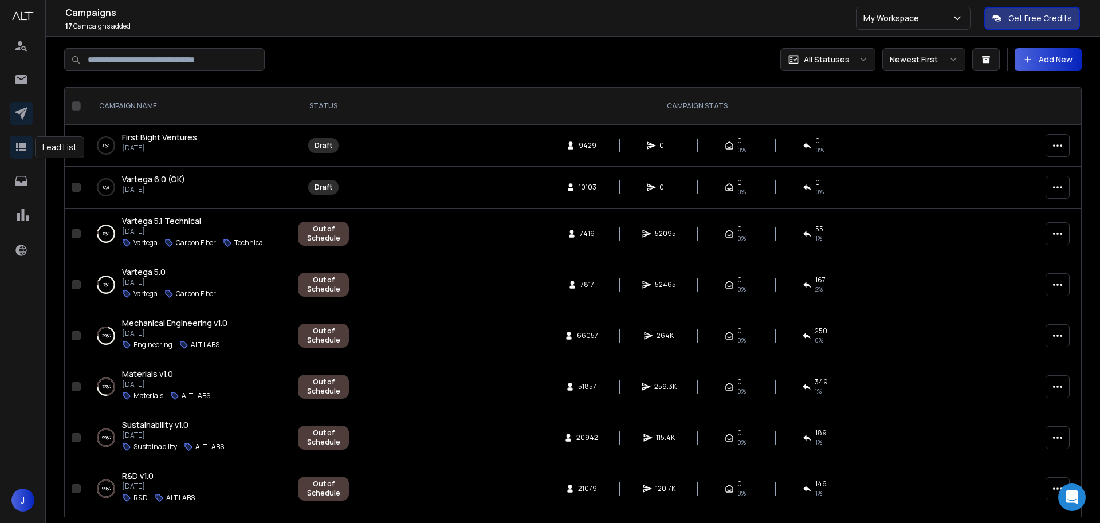
click at [30, 148] on link at bounding box center [21, 147] width 23 height 23
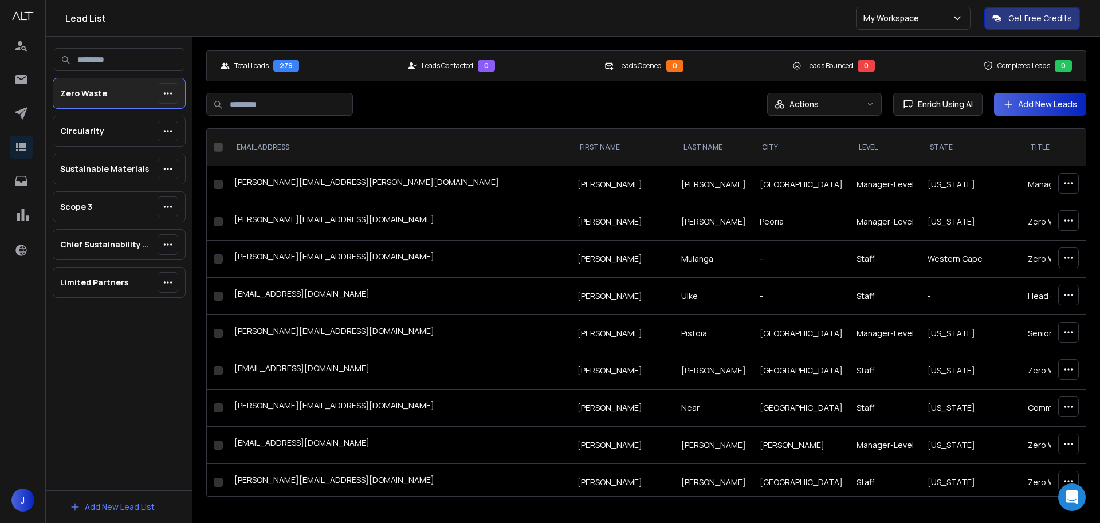
click at [88, 282] on p "Limited Partners" at bounding box center [94, 282] width 68 height 11
